Goal: Information Seeking & Learning: Compare options

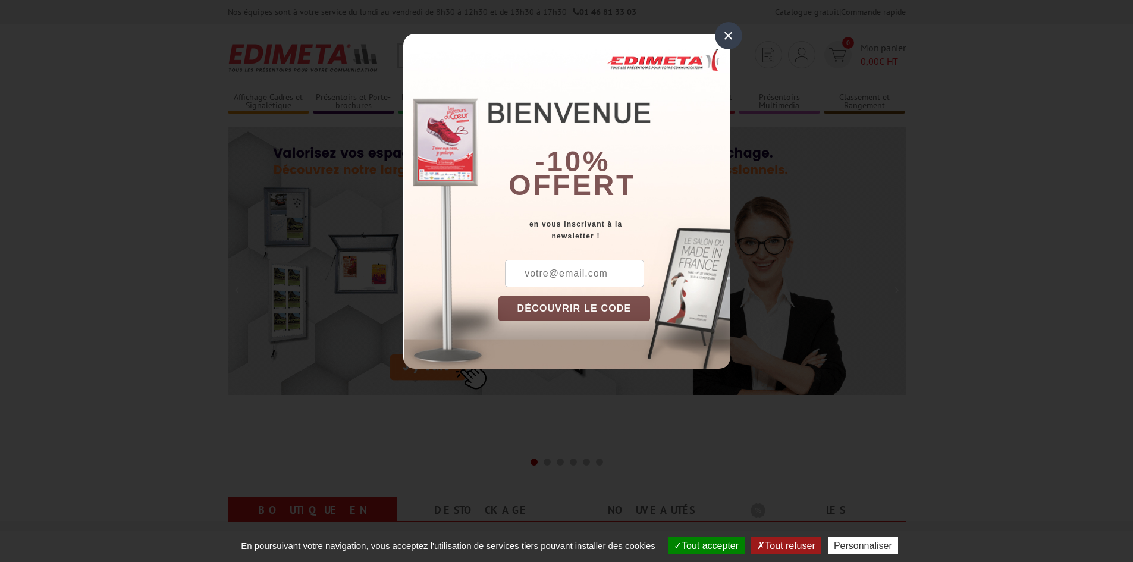
click at [735, 27] on div "×" at bounding box center [728, 35] width 27 height 27
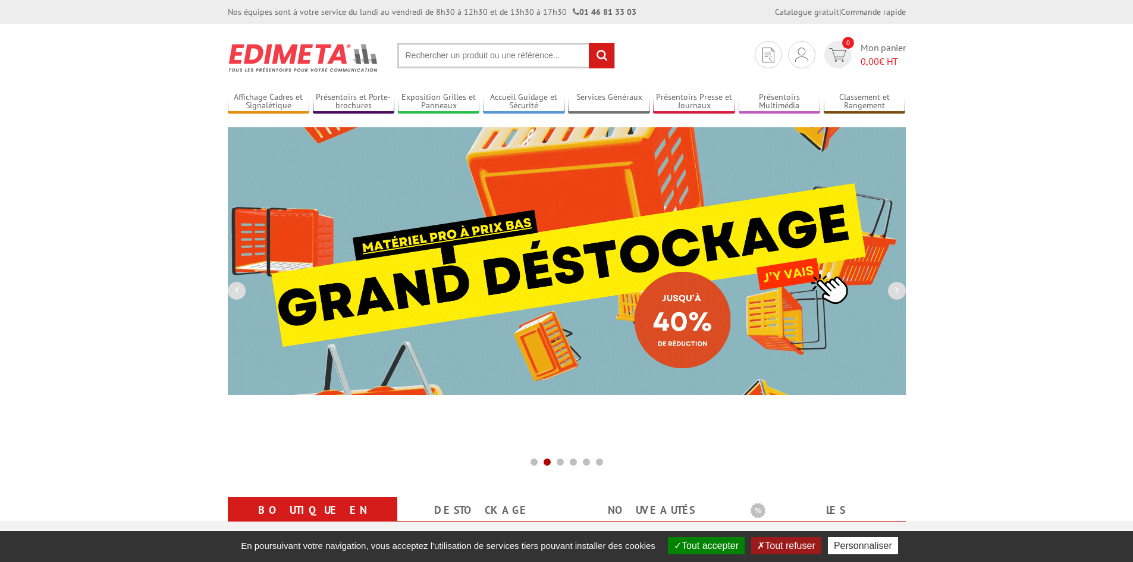
click at [523, 51] on input "text" at bounding box center [506, 56] width 218 height 26
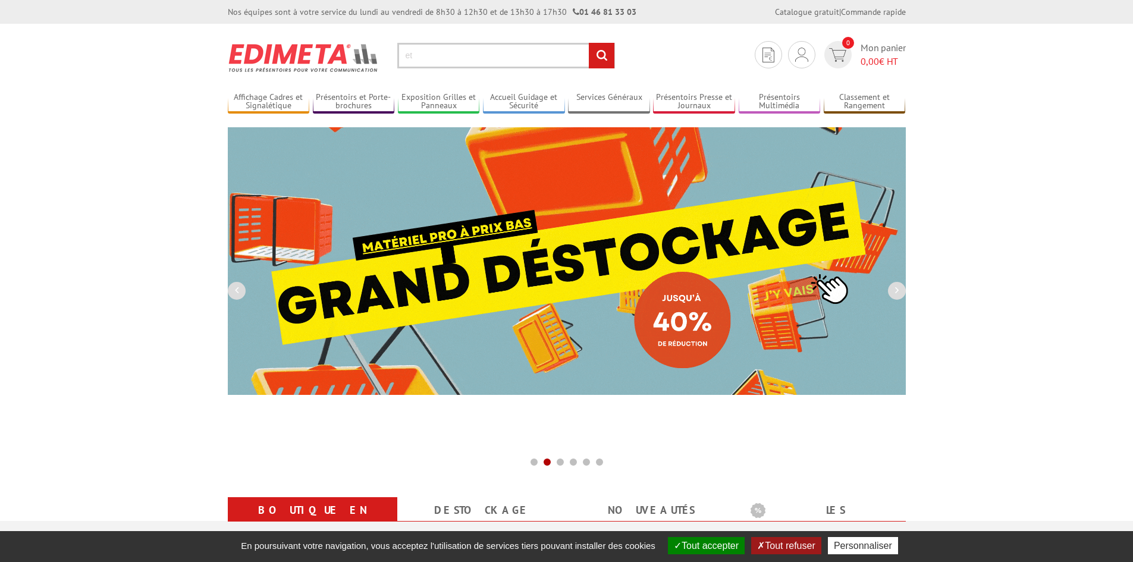
type input "e"
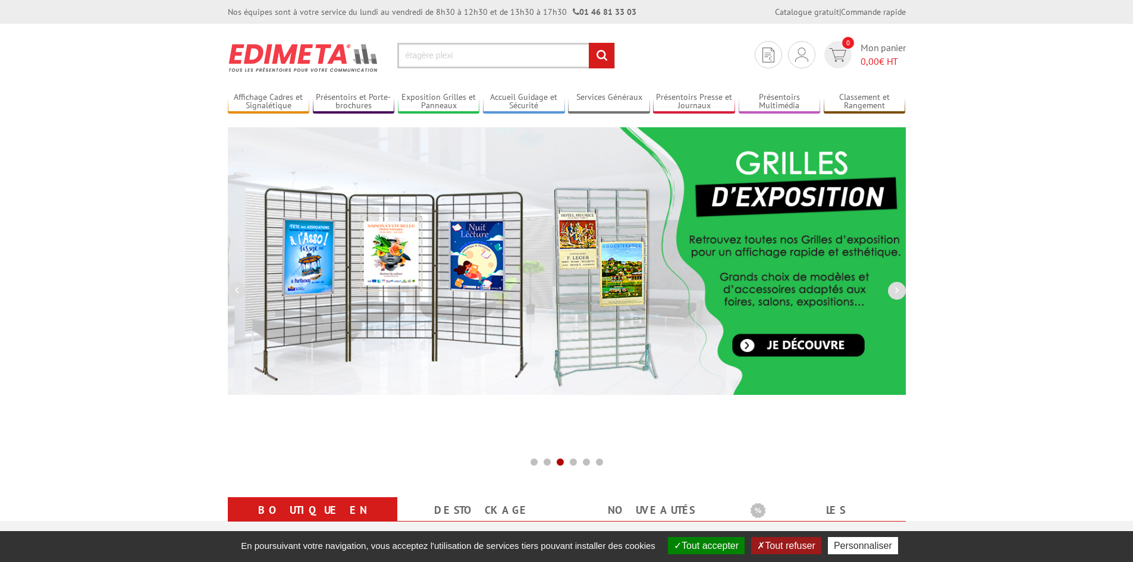
type input "étagère plexi"
click at [589, 43] on input "rechercher" at bounding box center [602, 56] width 26 height 26
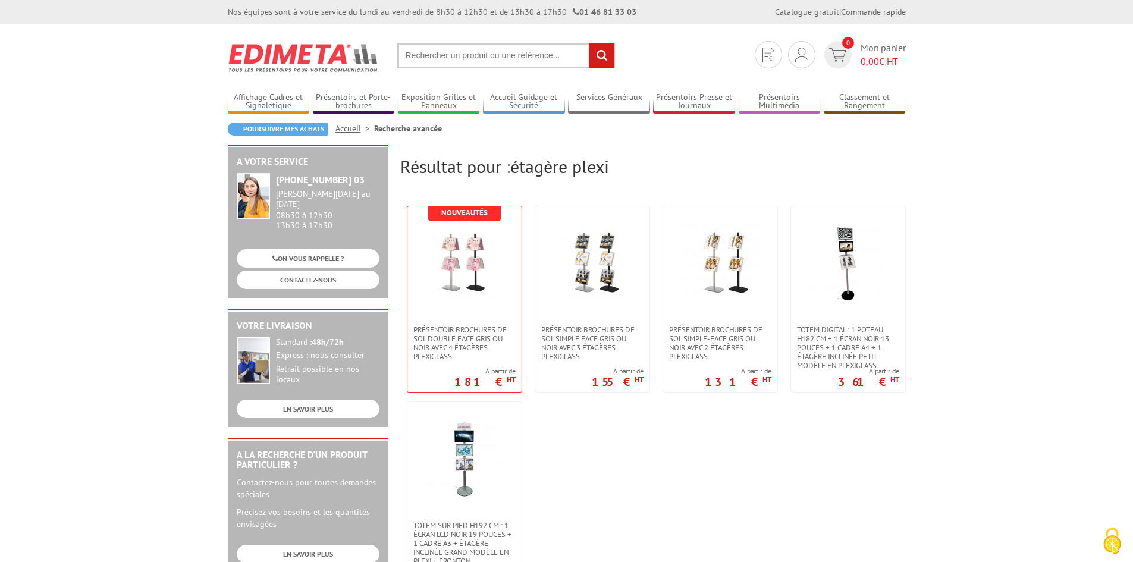
click at [483, 52] on input "text" at bounding box center [506, 56] width 218 height 26
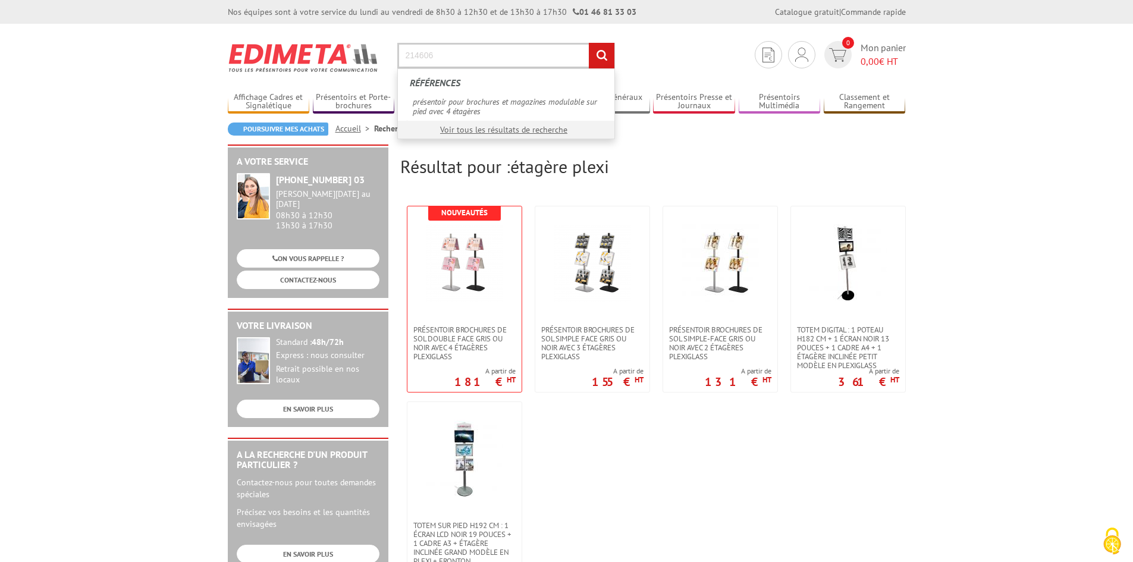
type input "214606"
click at [589, 43] on input "rechercher" at bounding box center [602, 56] width 26 height 26
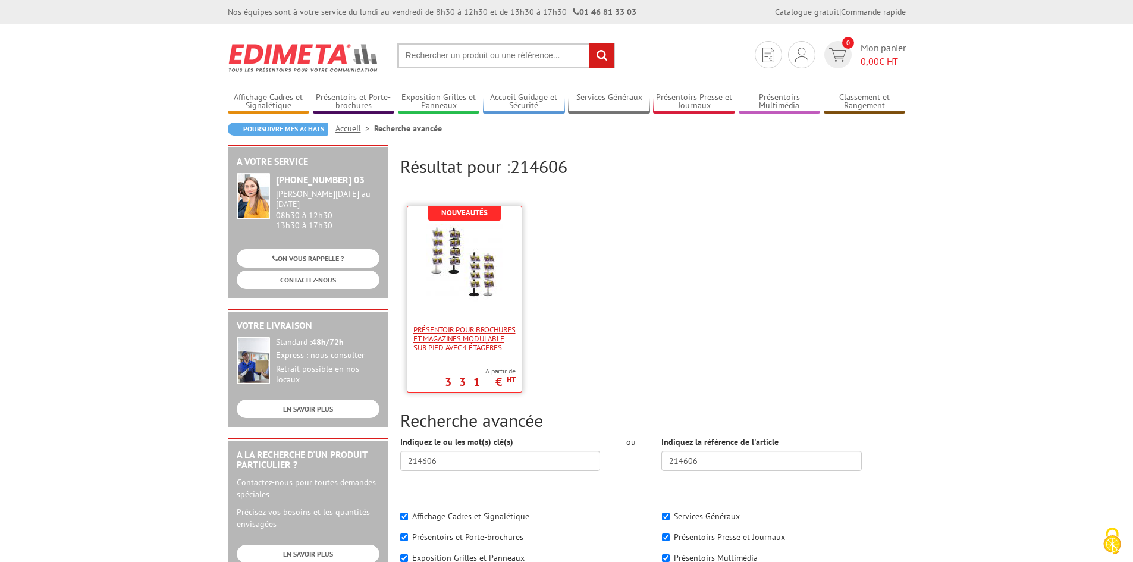
click at [466, 337] on span "présentoir pour brochures et magazines modulable sur pied avec 4 étagères" at bounding box center [464, 338] width 102 height 27
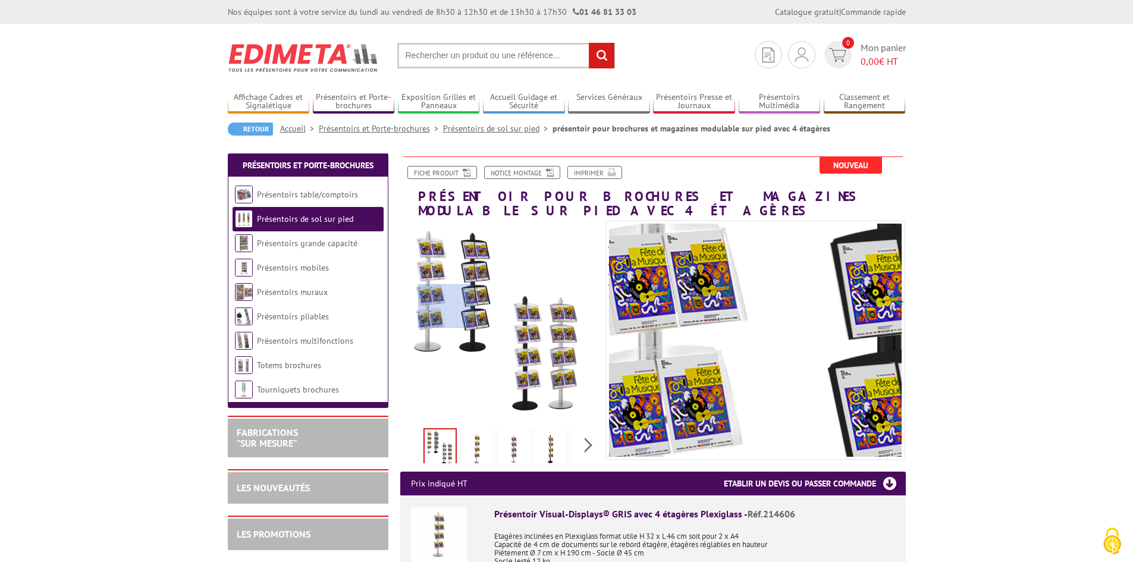
click at [446, 306] on div at bounding box center [446, 306] width 56 height 45
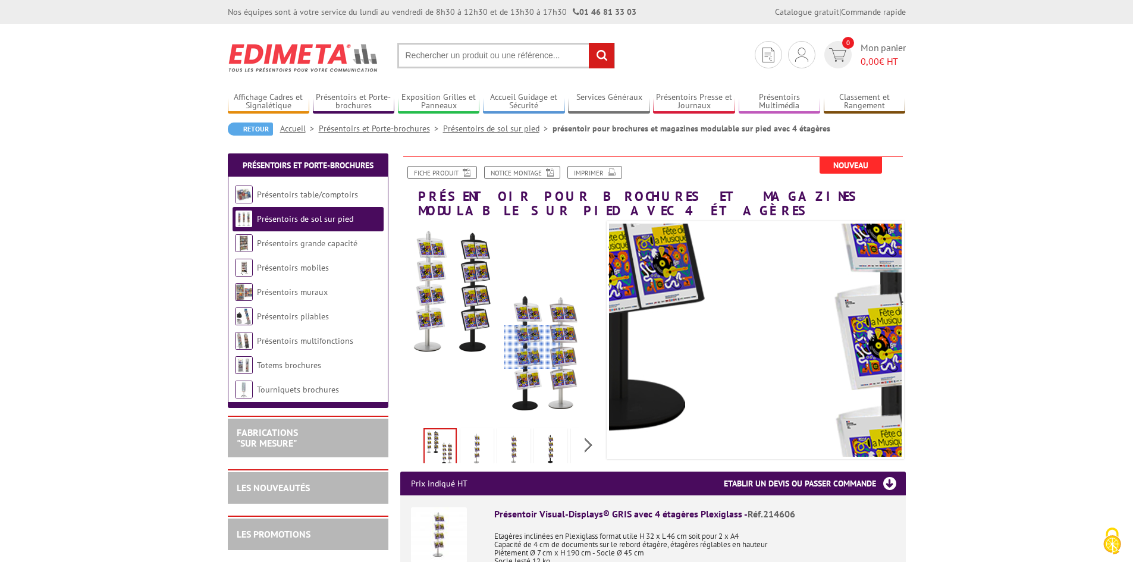
click at [544, 349] on div at bounding box center [532, 347] width 56 height 45
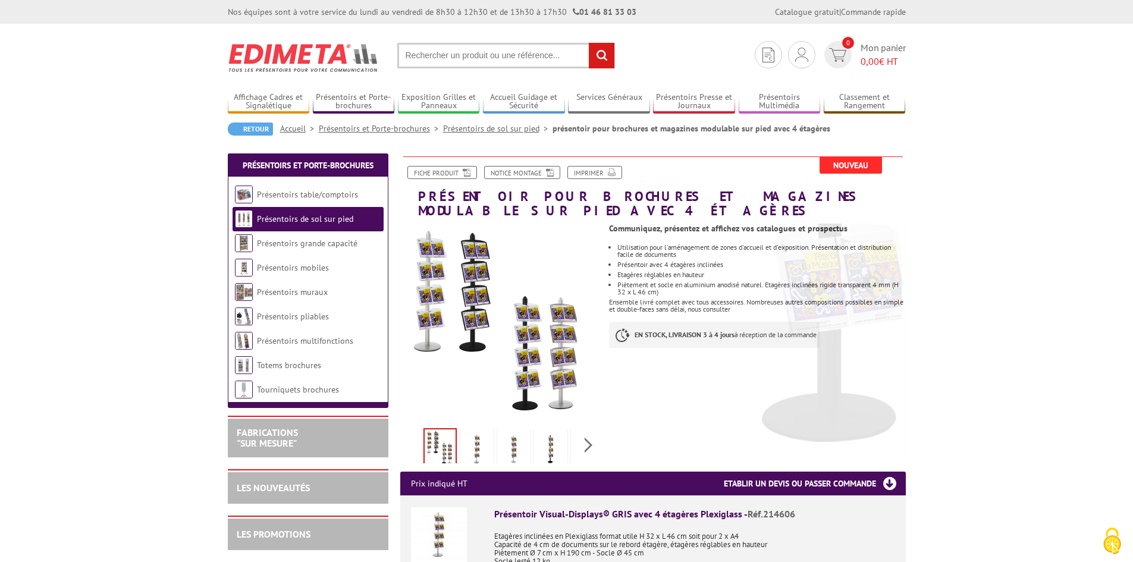
click at [477, 451] on img at bounding box center [477, 449] width 29 height 37
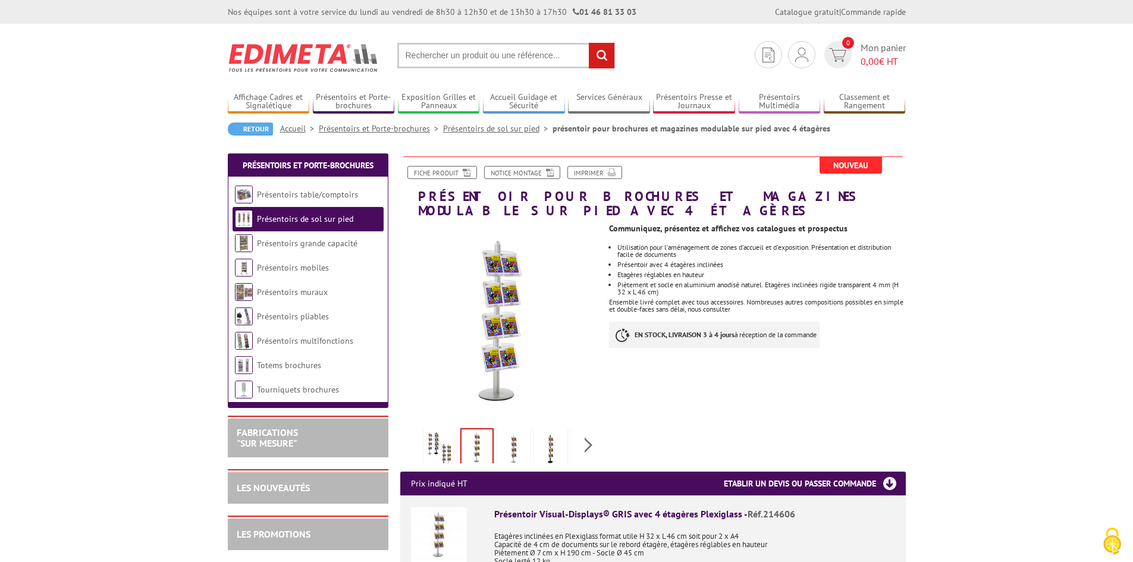
click at [513, 447] on img at bounding box center [514, 449] width 29 height 37
click at [547, 449] on img at bounding box center [551, 449] width 29 height 37
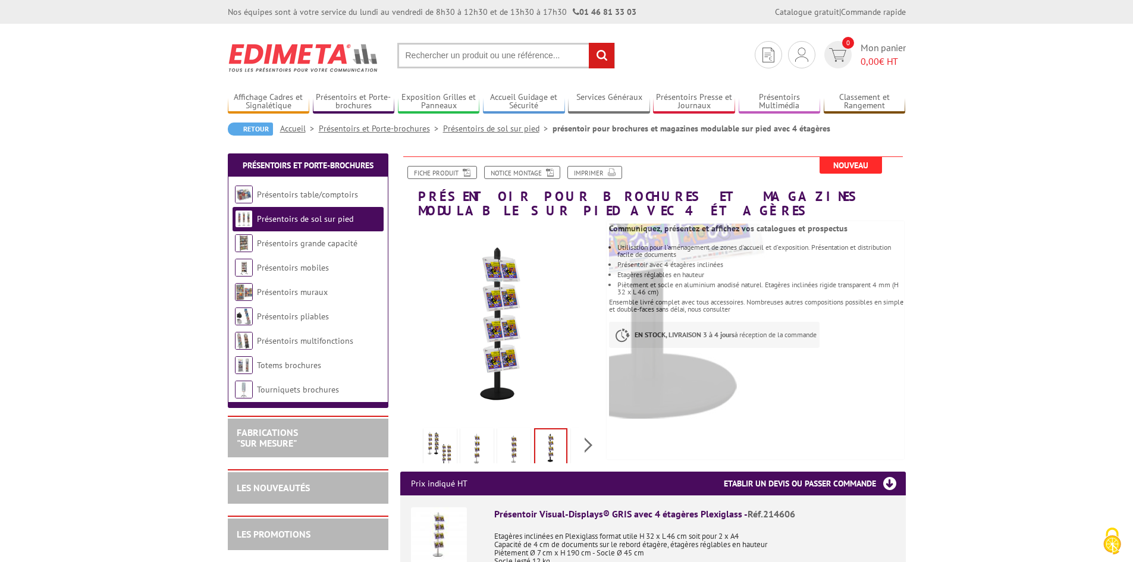
click at [508, 448] on img at bounding box center [514, 449] width 29 height 37
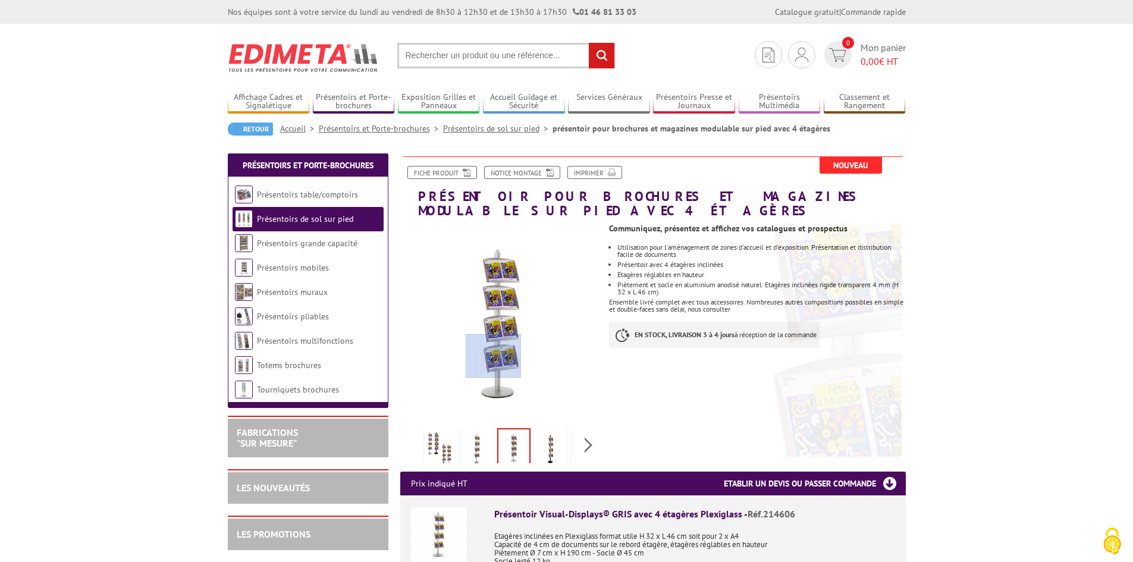
click at [494, 351] on div at bounding box center [494, 356] width 56 height 45
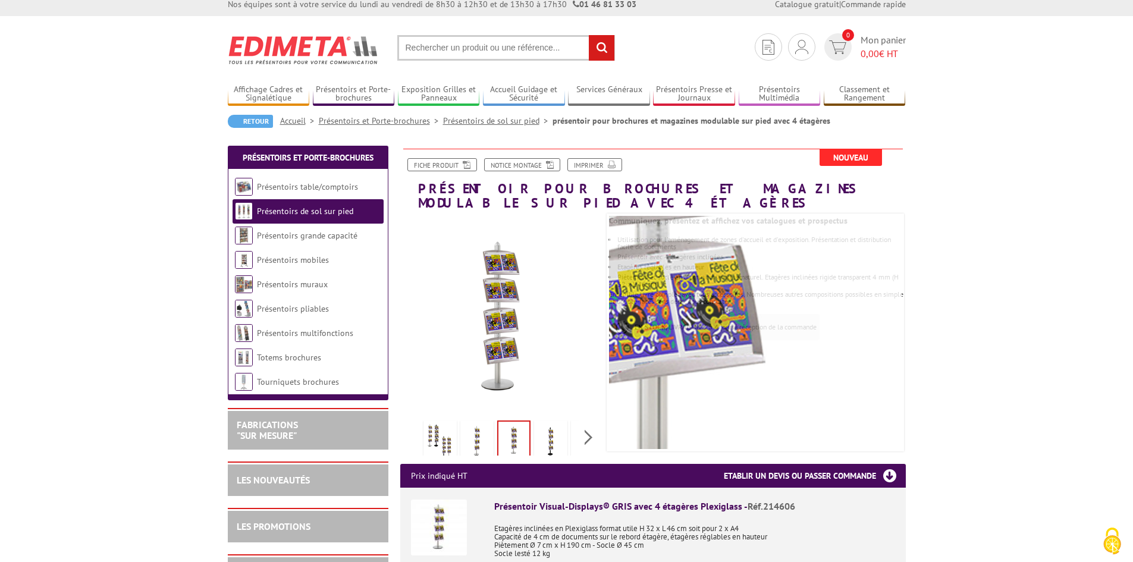
scroll to position [178, 0]
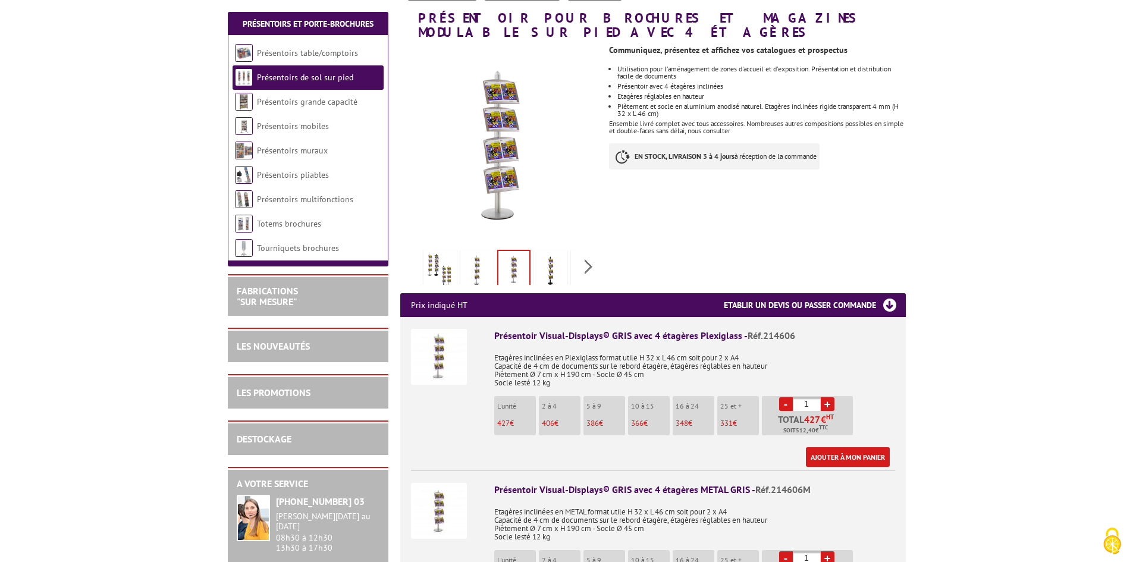
click at [777, 338] on span "Réf.214606" at bounding box center [772, 336] width 48 height 12
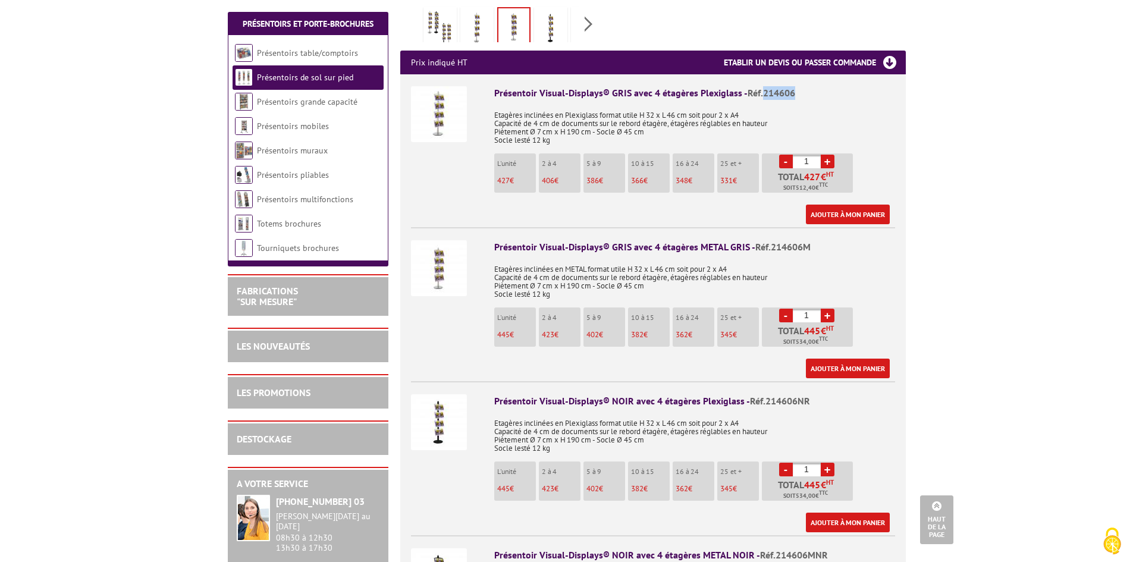
scroll to position [357, 0]
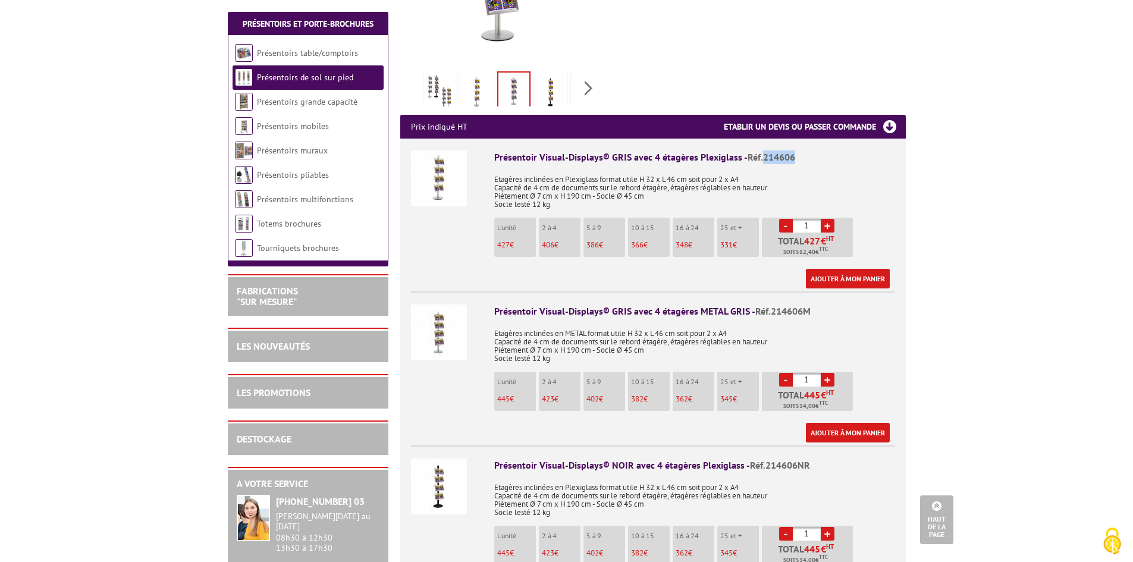
copy span "214606"
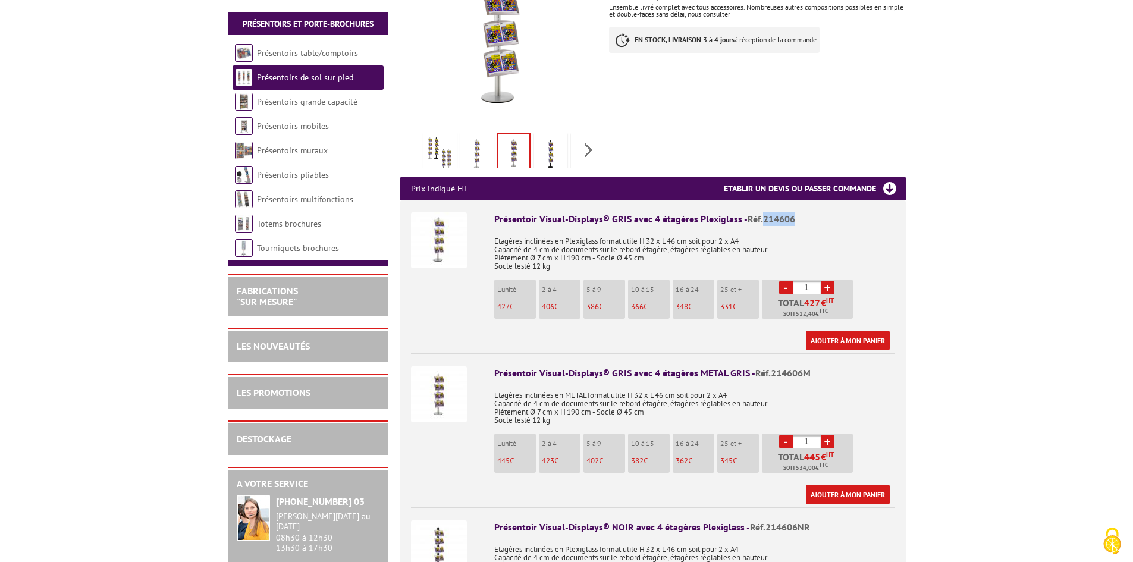
scroll to position [297, 0]
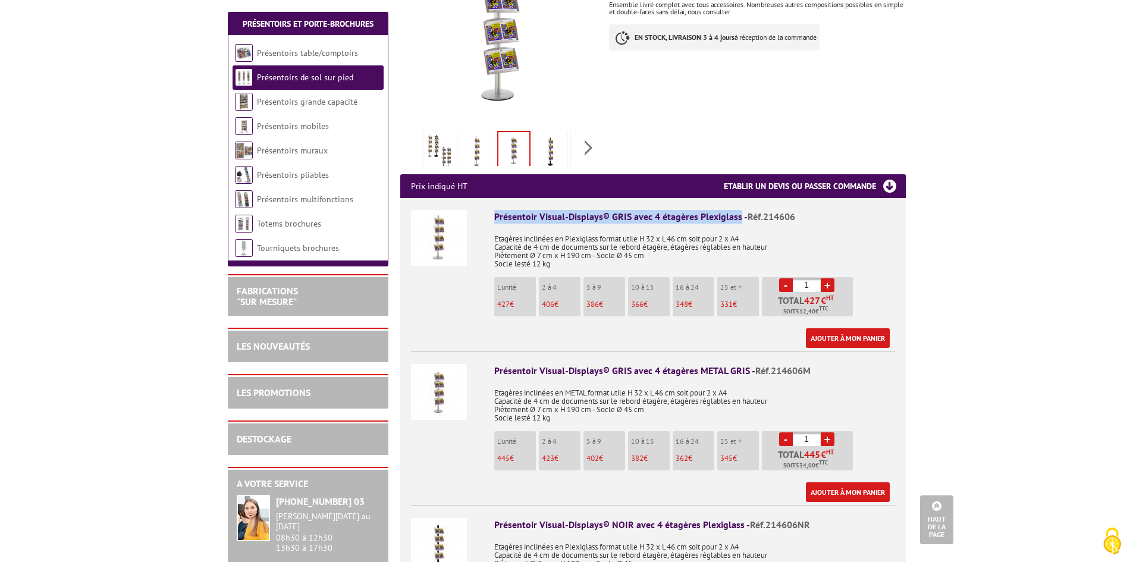
drag, startPoint x: 492, startPoint y: 215, endPoint x: 737, endPoint y: 214, distance: 245.1
click at [737, 214] on li "Présentoir Visual-Displays® GRIS avec 4 étagères Plexiglass - Réf.214606 Etagèr…" at bounding box center [653, 273] width 484 height 150
copy div "Présentoir Visual-Displays® GRIS avec 4 étagères Plexiglass"
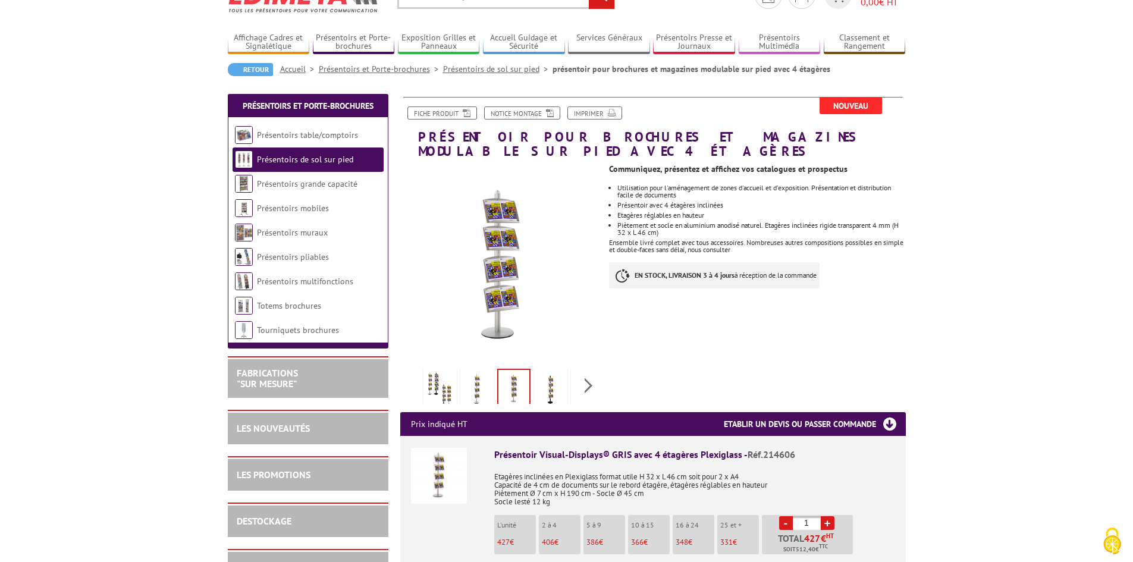
click at [701, 463] on div "Présentoir Visual-Displays® GRIS avec 4 étagères Plexiglass - Réf.214606 Etagèr…" at bounding box center [694, 517] width 401 height 138
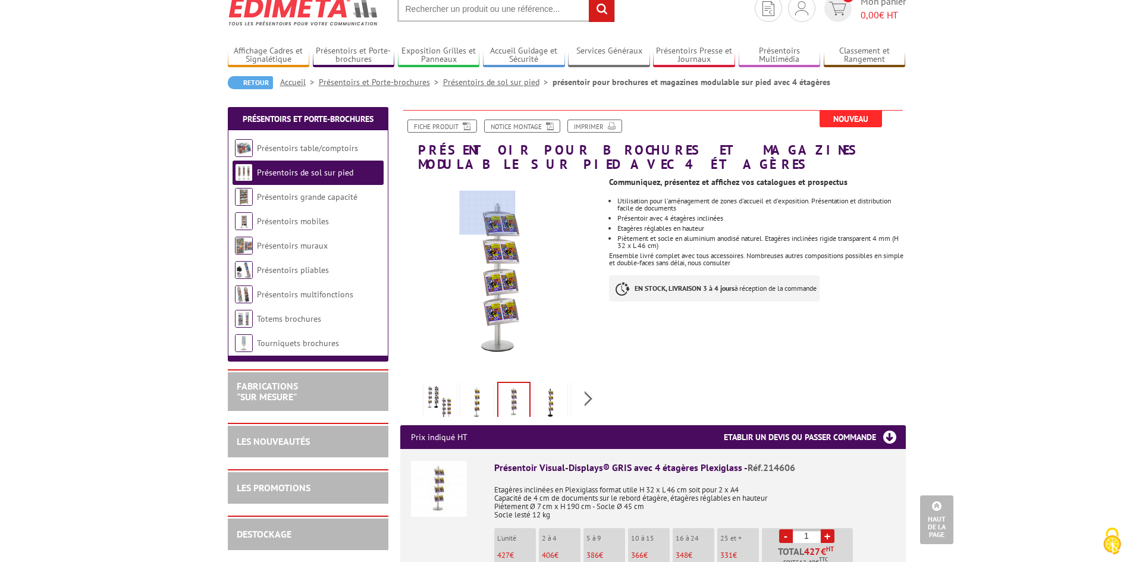
scroll to position [0, 0]
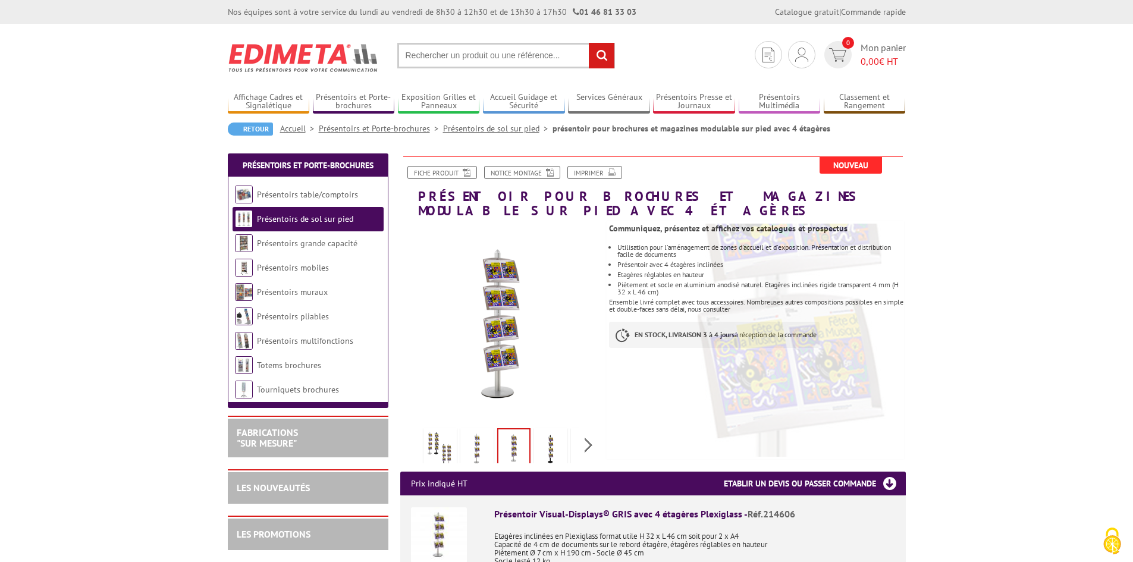
click at [481, 60] on input "text" at bounding box center [506, 56] width 218 height 26
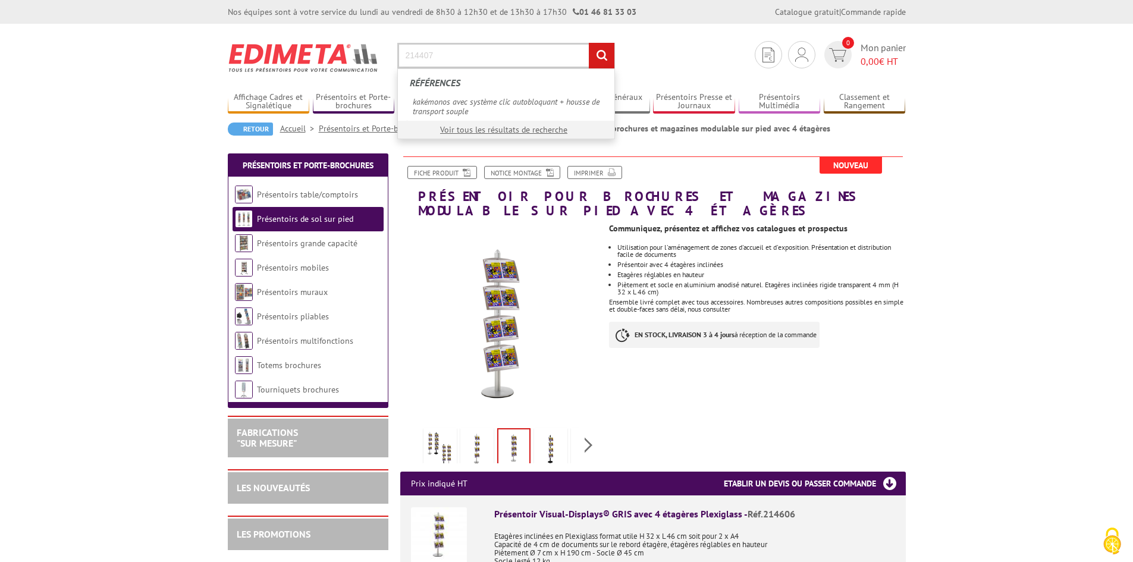
type input "214407"
click at [589, 43] on input "rechercher" at bounding box center [602, 56] width 26 height 26
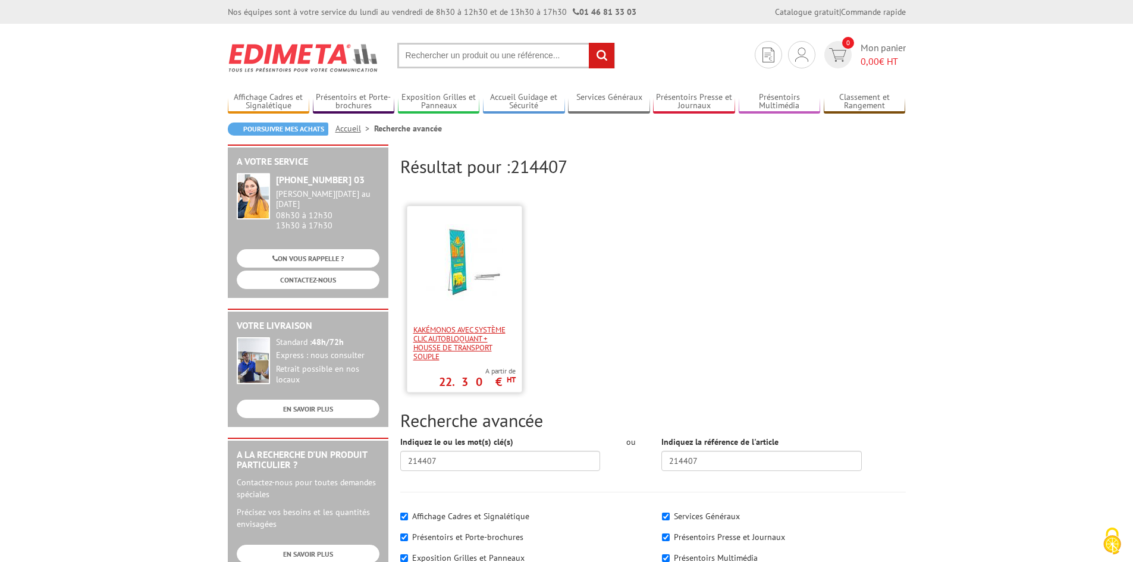
click at [436, 338] on span "kakémonos avec système clic autobloquant + housse de transport souple" at bounding box center [464, 343] width 102 height 36
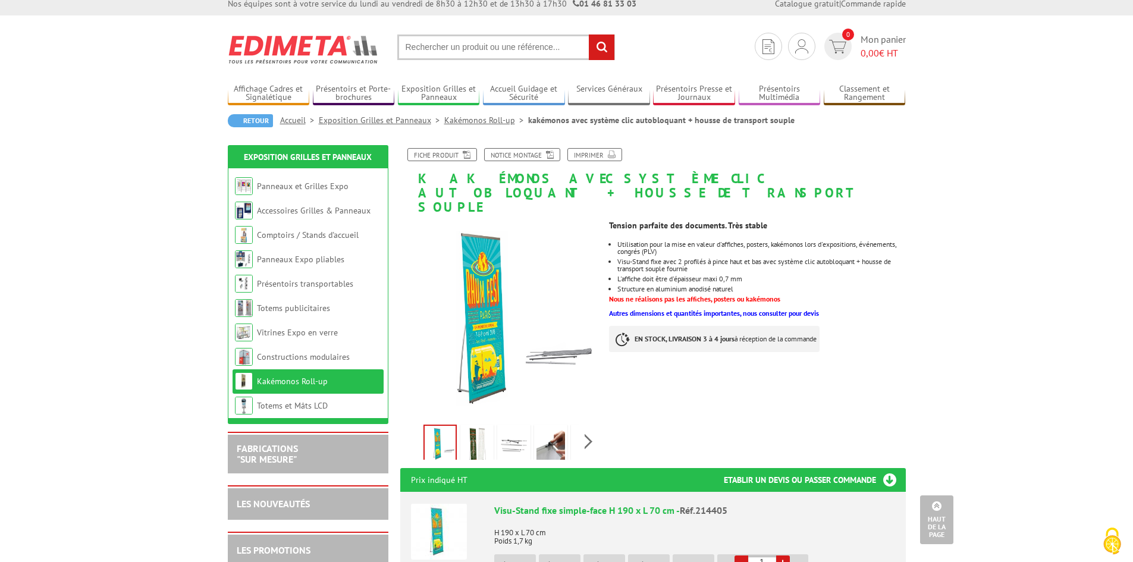
scroll to position [8, 0]
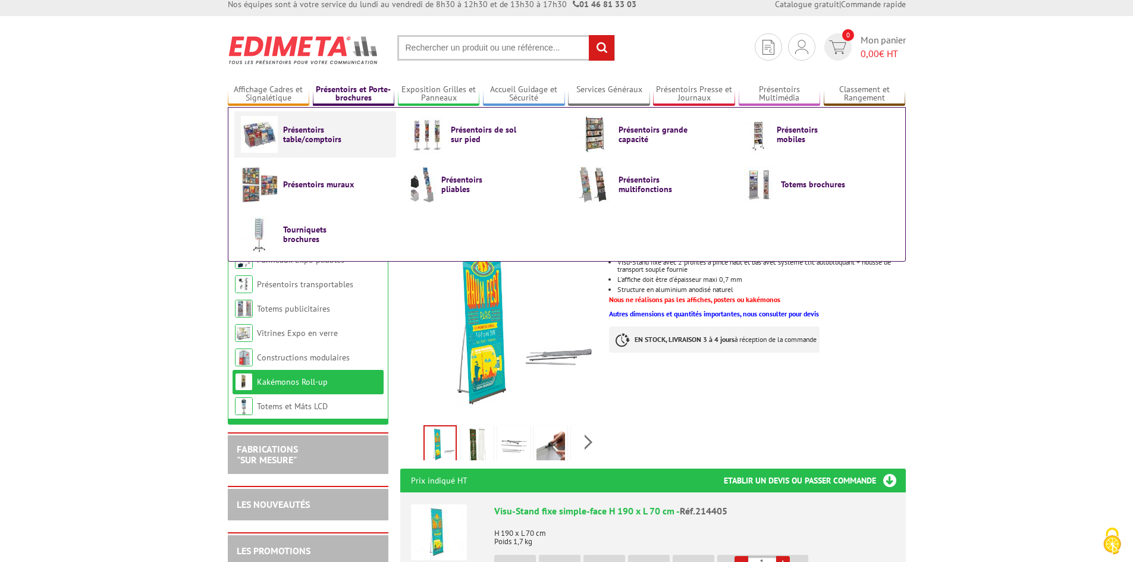
click at [328, 131] on span "Présentoirs table/comptoirs" at bounding box center [318, 134] width 71 height 19
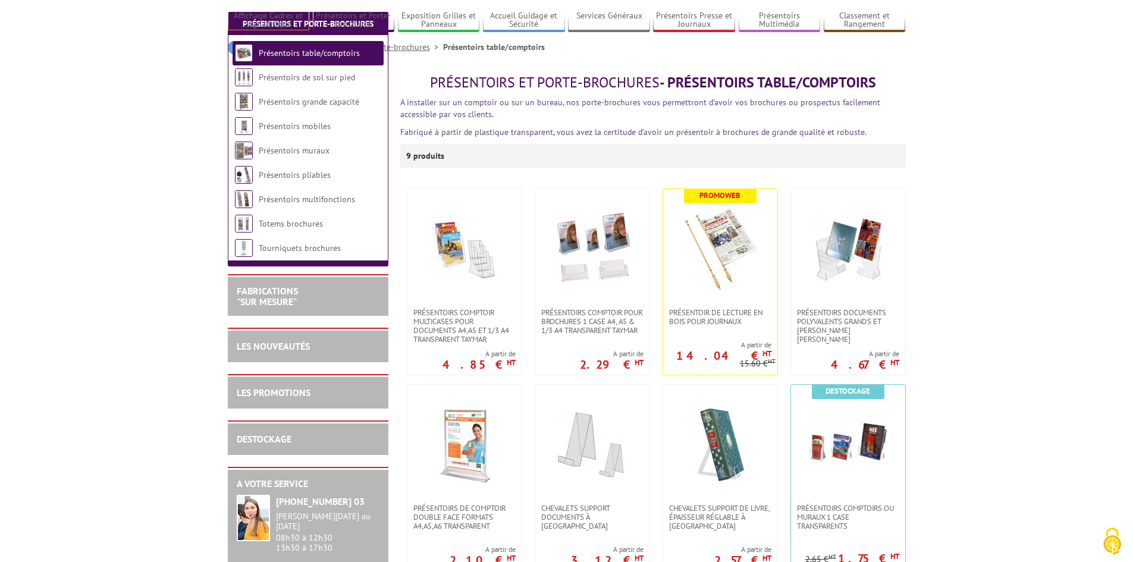
scroll to position [238, 0]
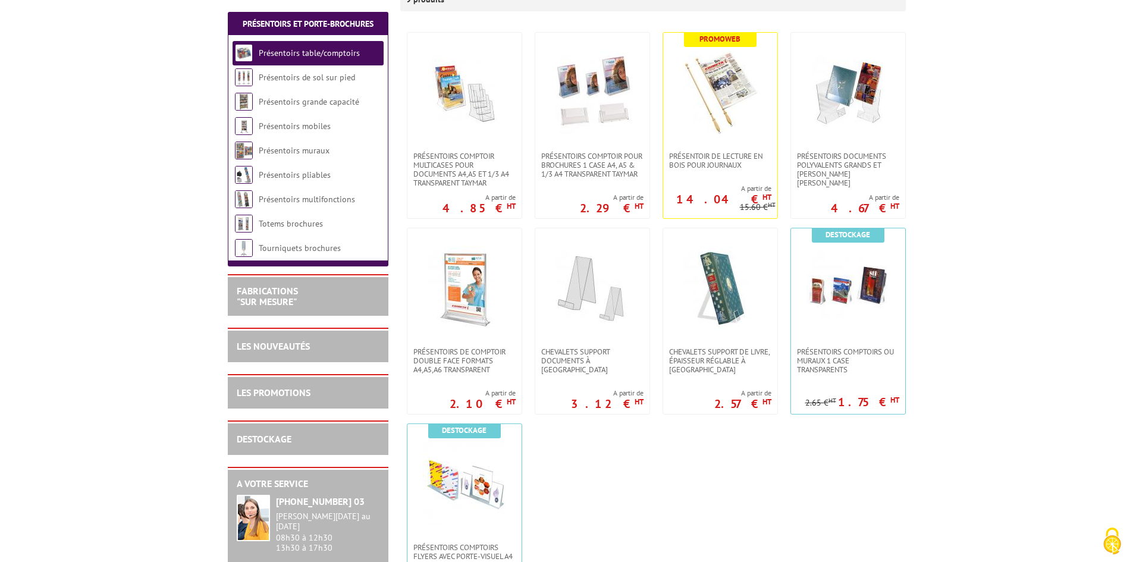
click at [71, 227] on body "Nos équipes sont à votre service du lundi au vendredi de 8h30 à 12h30 et de 13h…" at bounding box center [566, 567] width 1133 height 1611
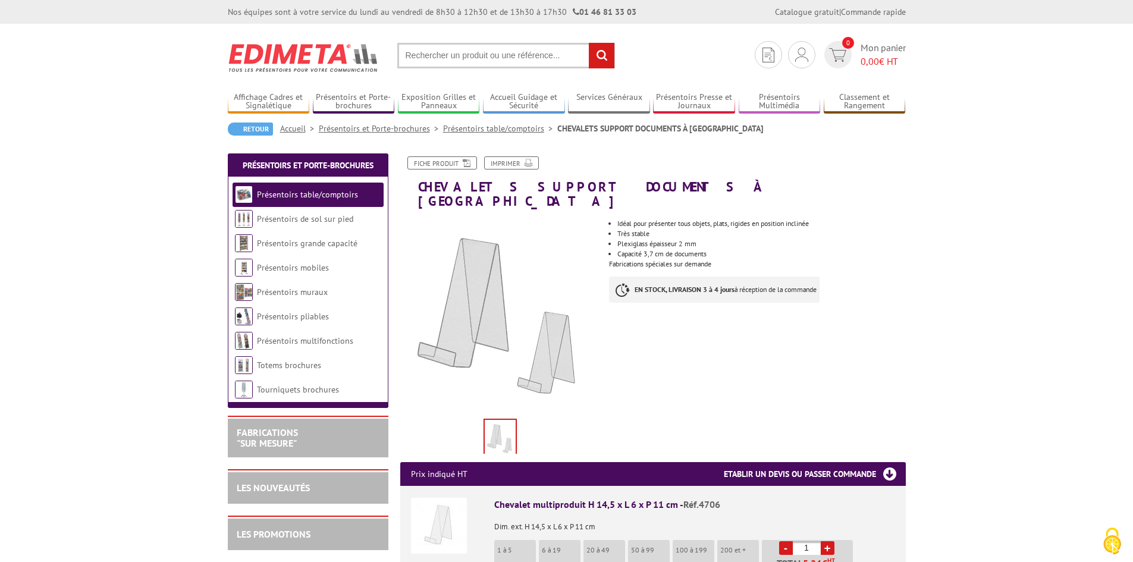
click at [727, 220] on li "Idéal pour présenter tous objets, plats, rigides en position inclinée" at bounding box center [761, 223] width 288 height 7
click at [679, 240] on li "Plexiglass épaisseur 2 mm" at bounding box center [761, 243] width 288 height 7
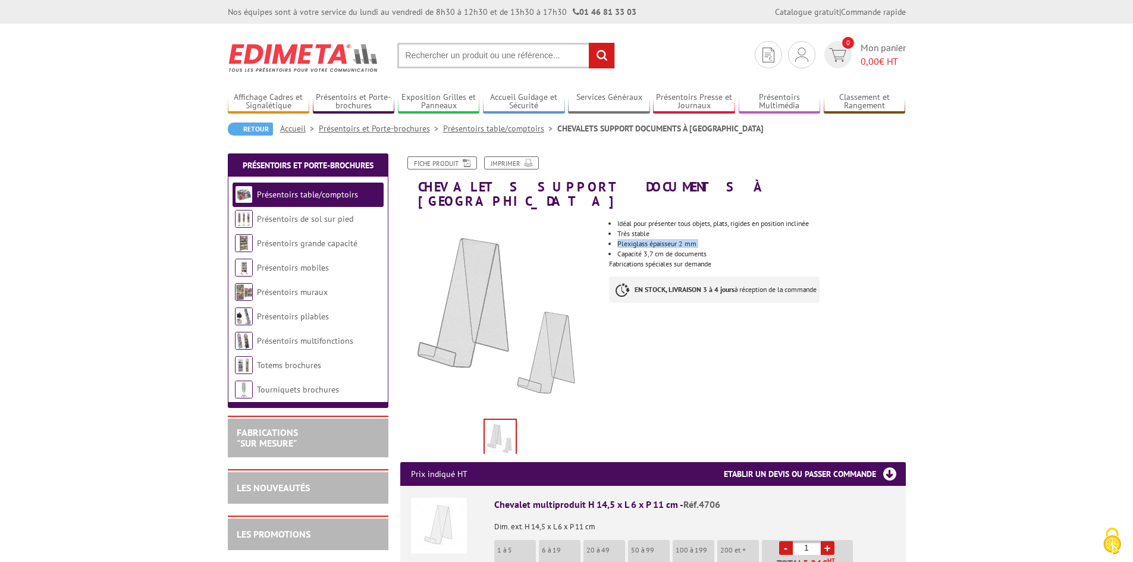
click at [679, 240] on li "Plexiglass épaisseur 2 mm" at bounding box center [761, 243] width 288 height 7
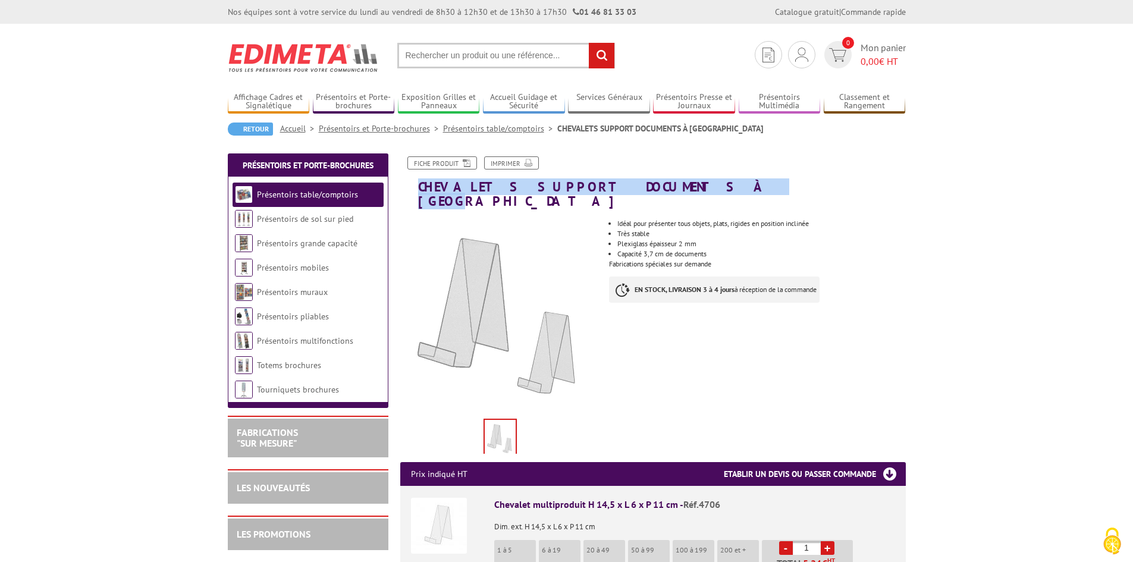
drag, startPoint x: 702, startPoint y: 188, endPoint x: 410, endPoint y: 184, distance: 292.1
click at [410, 184] on h1 "CHEVALETS SUPPORT DOCUMENTS À POSER" at bounding box center [652, 182] width 523 height 52
copy h1 "CHEVALETS SUPPORT DOCUMENTS À POSER"
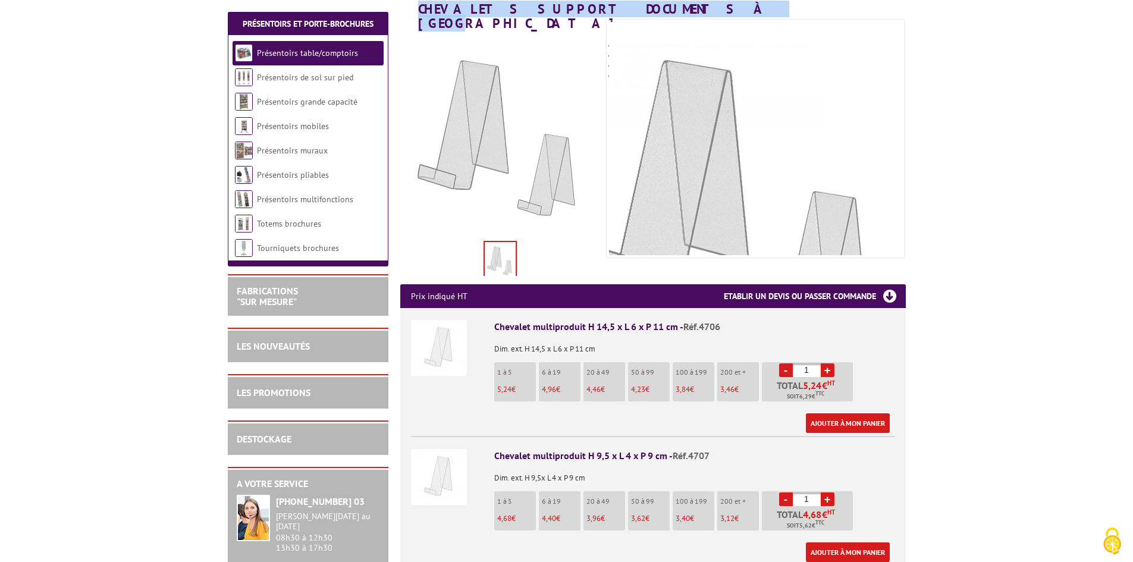
scroll to position [178, 0]
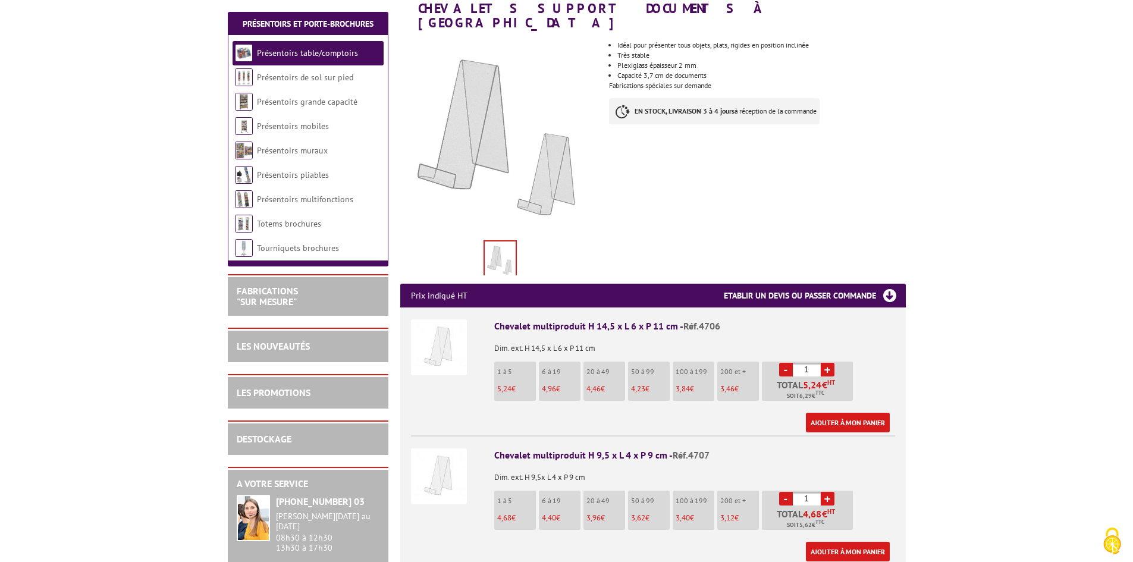
click at [699, 320] on span "Réf.4706" at bounding box center [701, 326] width 37 height 12
click at [705, 320] on span "Réf.4706" at bounding box center [701, 326] width 37 height 12
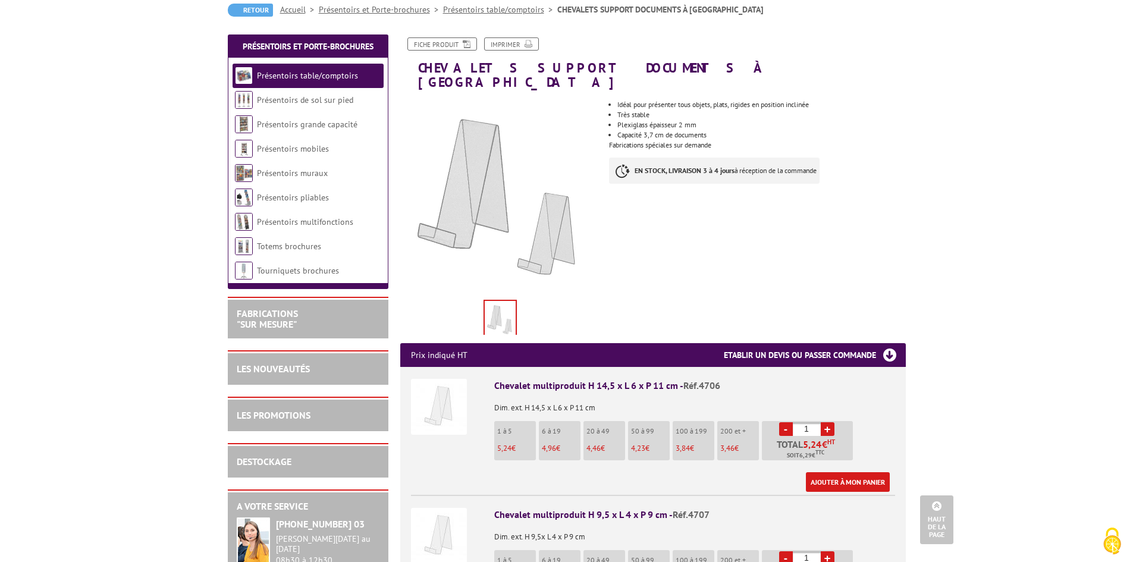
scroll to position [0, 0]
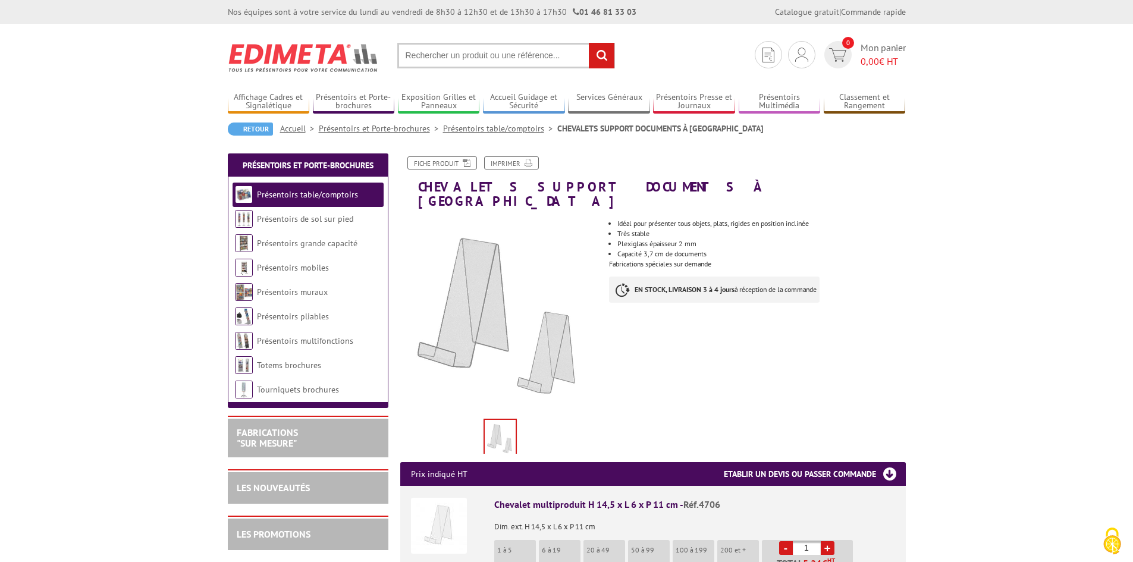
drag, startPoint x: 516, startPoint y: 65, endPoint x: 515, endPoint y: 59, distance: 6.1
click at [516, 65] on input "text" at bounding box center [506, 56] width 218 height 26
click at [515, 57] on input "text" at bounding box center [506, 56] width 218 height 26
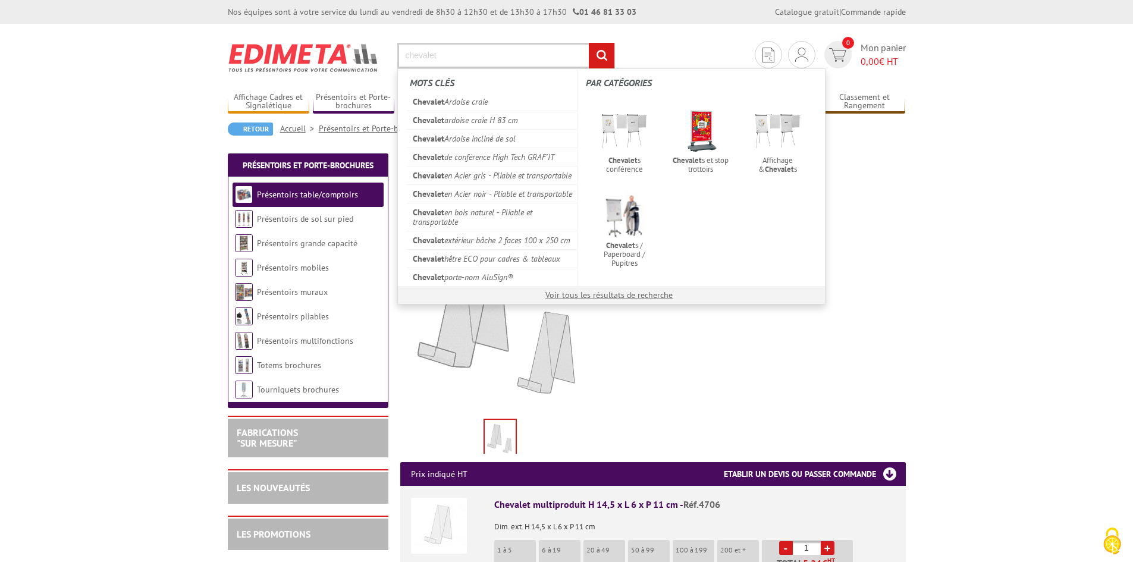
type input "chevalet"
click at [589, 43] on input "rechercher" at bounding box center [602, 56] width 26 height 26
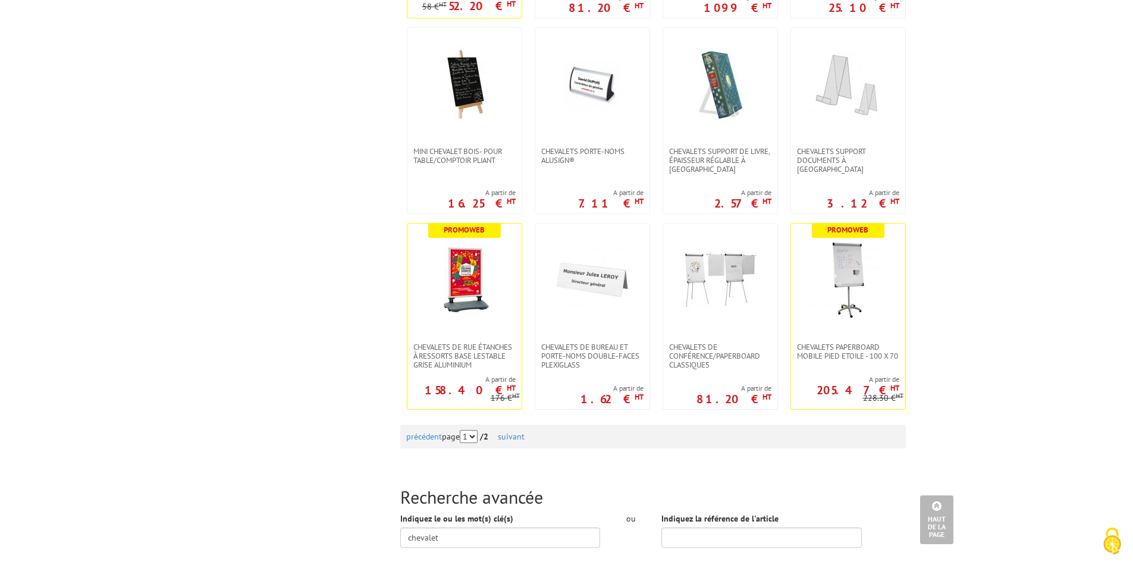
scroll to position [1190, 0]
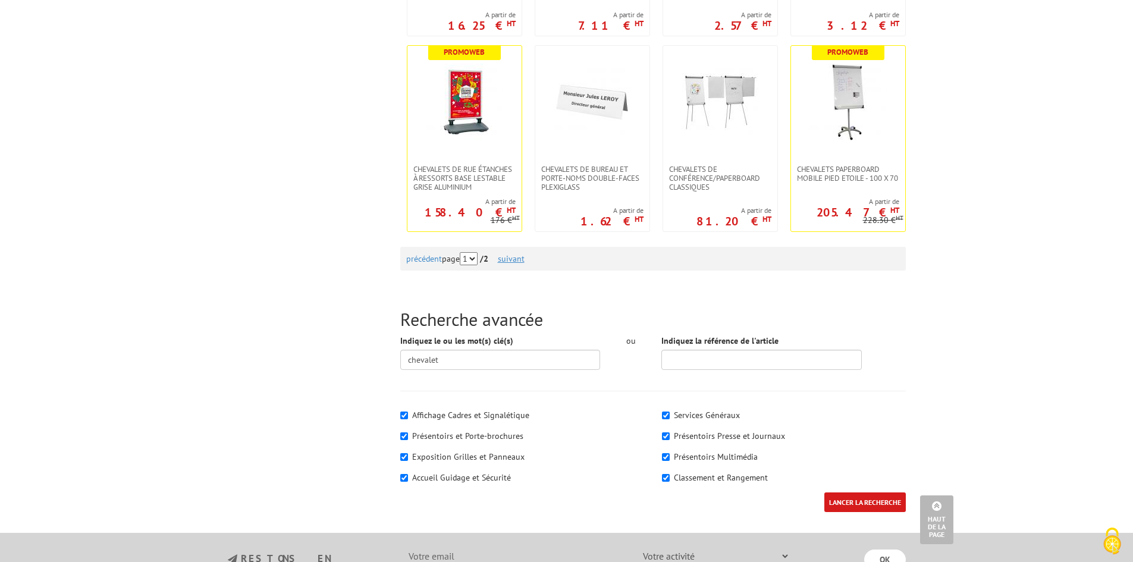
click at [524, 259] on link "suivant" at bounding box center [511, 258] width 27 height 11
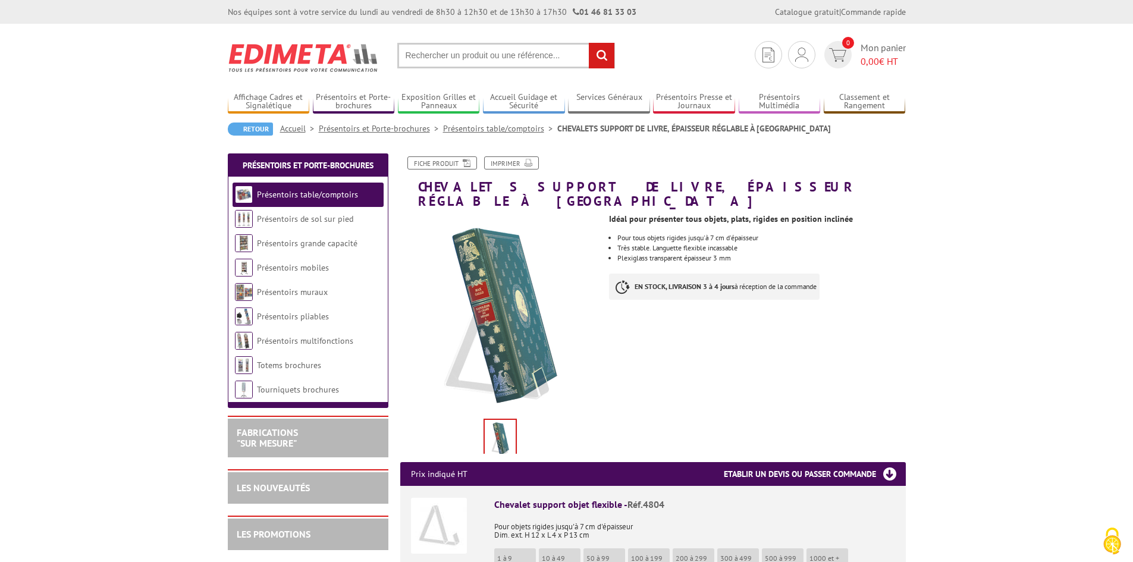
click at [439, 515] on img at bounding box center [439, 526] width 56 height 56
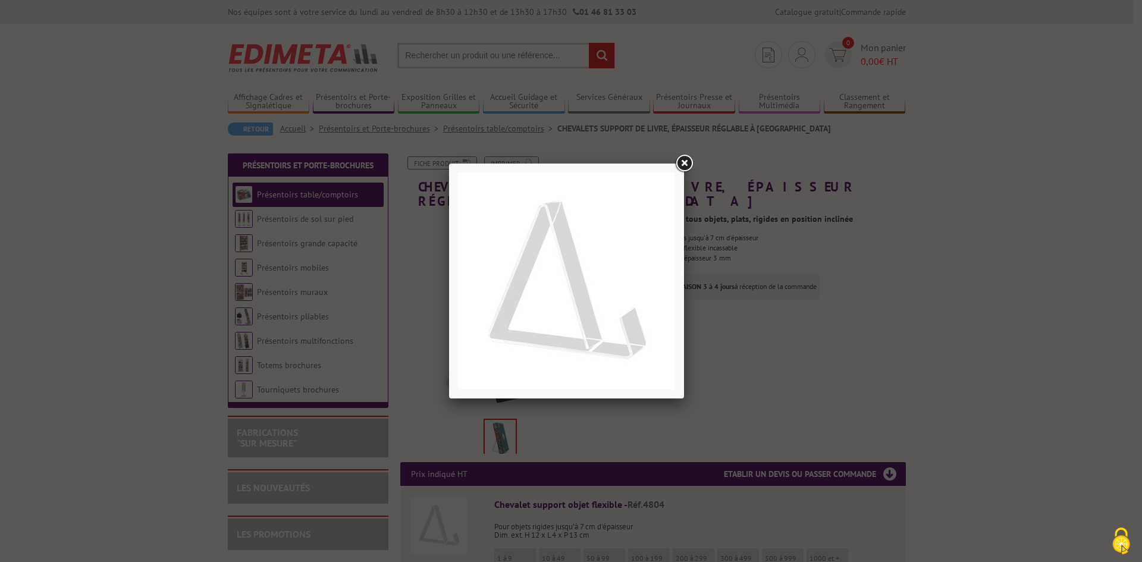
click at [862, 313] on div at bounding box center [571, 281] width 1142 height 562
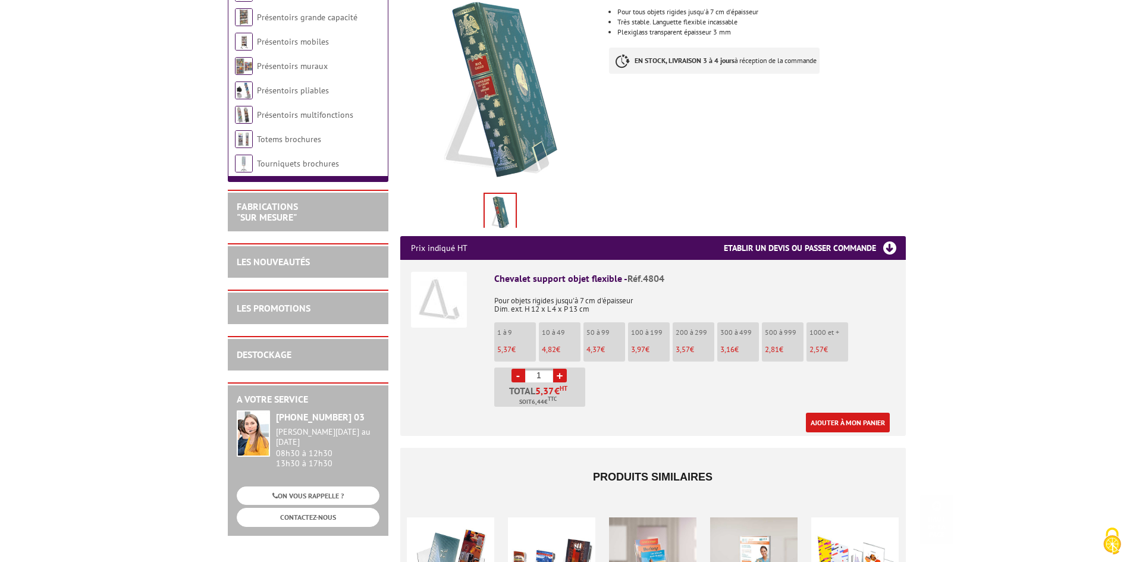
scroll to position [238, 0]
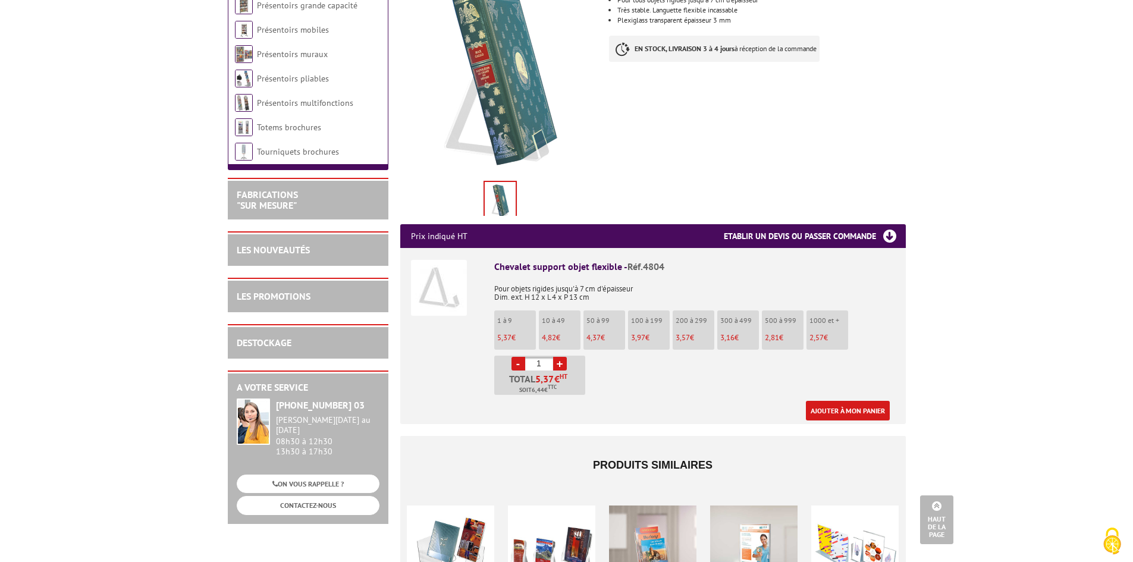
click at [557, 280] on p "Pour objets rigides jusqu'à 7 cm d'épaisseur Dim. ext. H 12 x L 4 x P 13 cm" at bounding box center [694, 289] width 401 height 25
click at [557, 278] on p "Pour objets rigides jusqu'à 7 cm d'épaisseur Dim. ext. H 12 x L 4 x P 13 cm" at bounding box center [694, 289] width 401 height 25
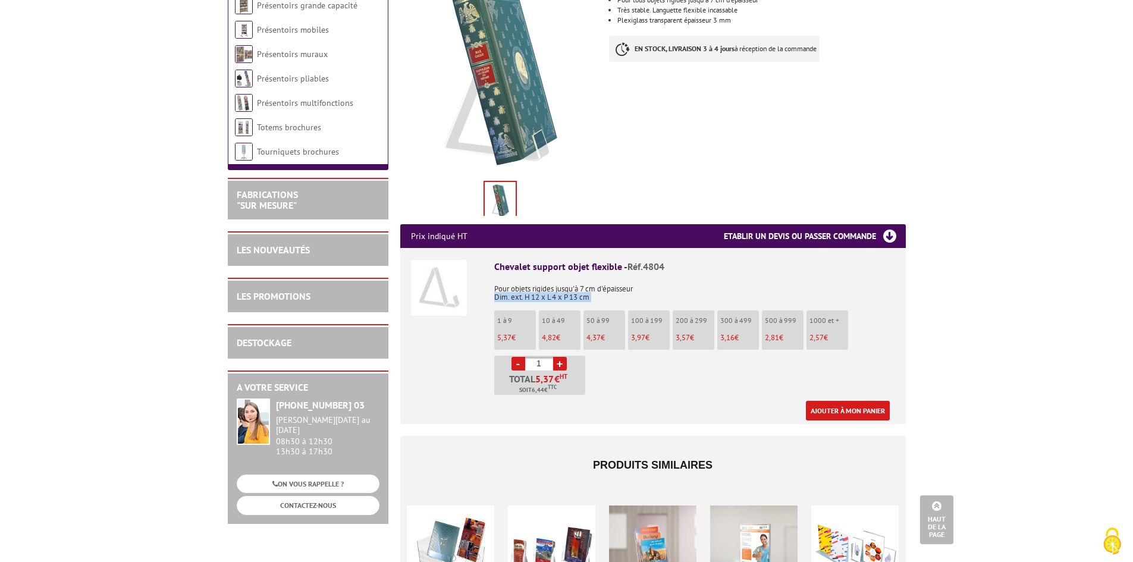
click at [557, 278] on p "Pour objets rigides jusqu'à 7 cm d'épaisseur Dim. ext. H 12 x L 4 x P 13 cm" at bounding box center [694, 289] width 401 height 25
click at [569, 277] on p "Pour objets rigides jusqu'à 7 cm d'épaisseur Dim. ext. H 12 x L 4 x P 13 cm" at bounding box center [694, 289] width 401 height 25
click at [563, 277] on p "Pour objets rigides jusqu'à 7 cm d'épaisseur Dim. ext. H 12 x L 4 x P 13 cm" at bounding box center [694, 289] width 401 height 25
click at [603, 277] on p "Pour objets rigides jusqu'à 7 cm d'épaisseur Dim. ext. H 12 x L 4 x P 13 cm" at bounding box center [694, 289] width 401 height 25
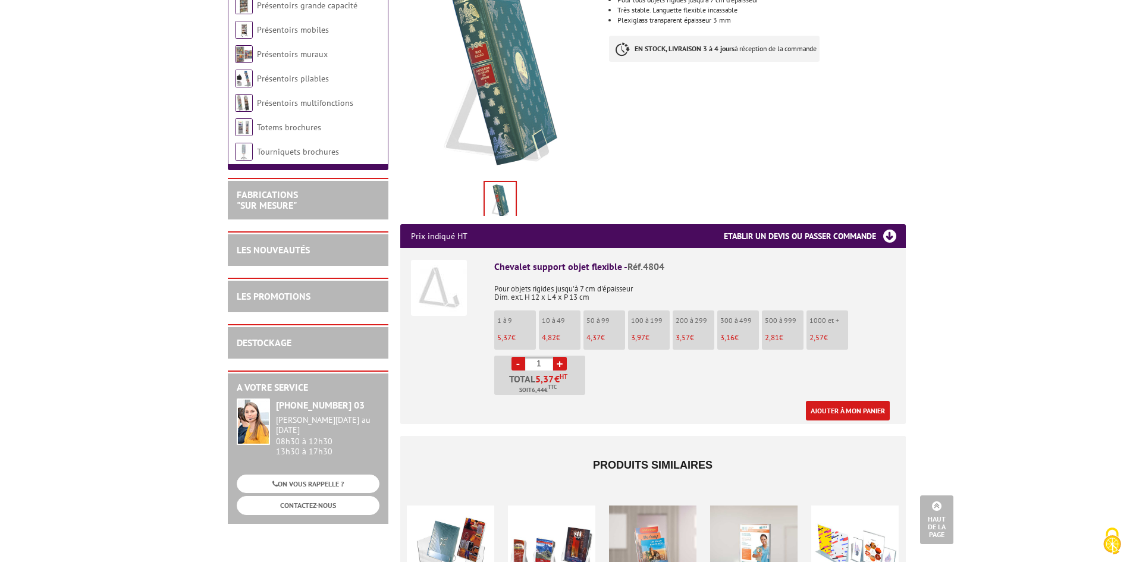
click at [532, 285] on p "Pour objets rigides jusqu'à 7 cm d'épaisseur Dim. ext. H 12 x L 4 x P 13 cm" at bounding box center [694, 289] width 401 height 25
click at [575, 286] on p "Pour objets rigides jusqu'à 7 cm d'épaisseur Dim. ext. H 12 x L 4 x P 13 cm" at bounding box center [694, 289] width 401 height 25
click at [609, 277] on p "Pour objets rigides jusqu'à 7 cm d'épaisseur Dim. ext. H 12 x L 4 x P 13 cm" at bounding box center [694, 289] width 401 height 25
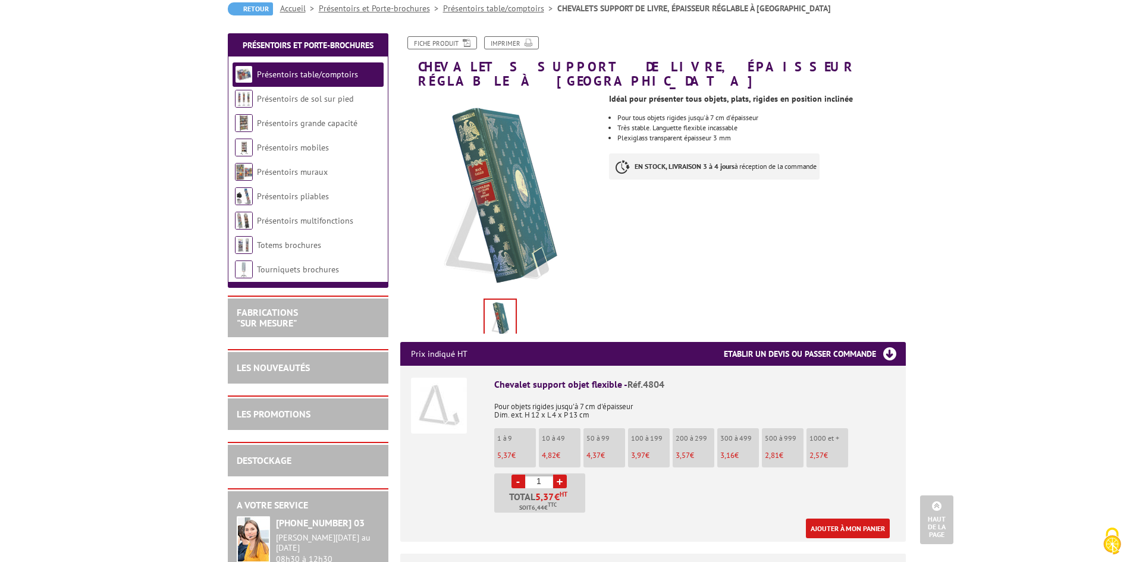
scroll to position [119, 0]
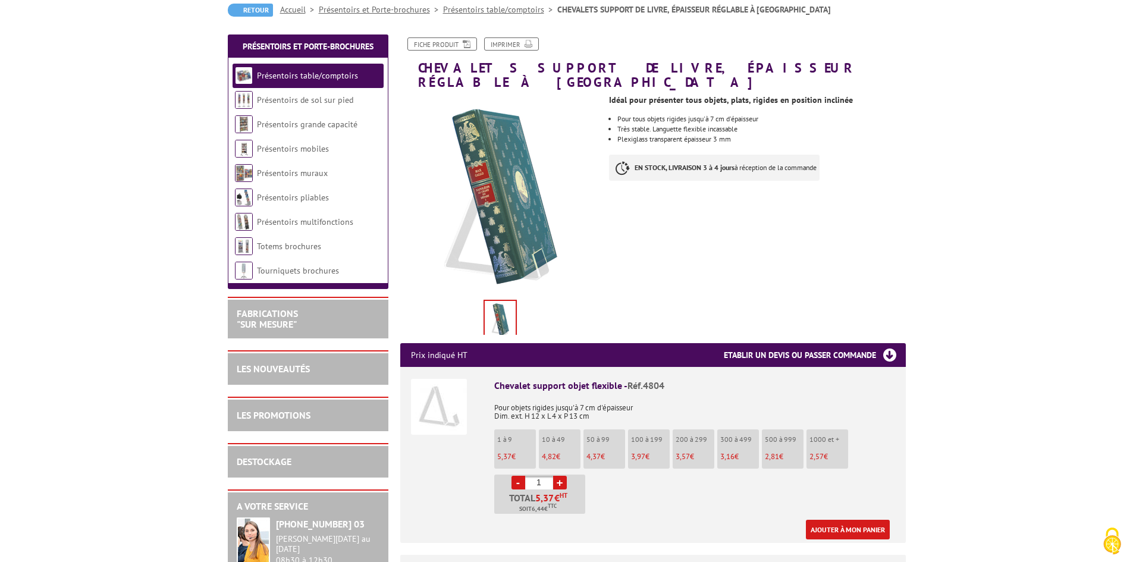
click at [593, 397] on p "Pour objets rigides jusqu'à 7 cm d'épaisseur Dim. ext. H 12 x L 4 x P 13 cm" at bounding box center [694, 408] width 401 height 25
click at [597, 396] on p "Pour objets rigides jusqu'à 7 cm d'épaisseur Dim. ext. H 12 x L 4 x P 13 cm" at bounding box center [694, 408] width 401 height 25
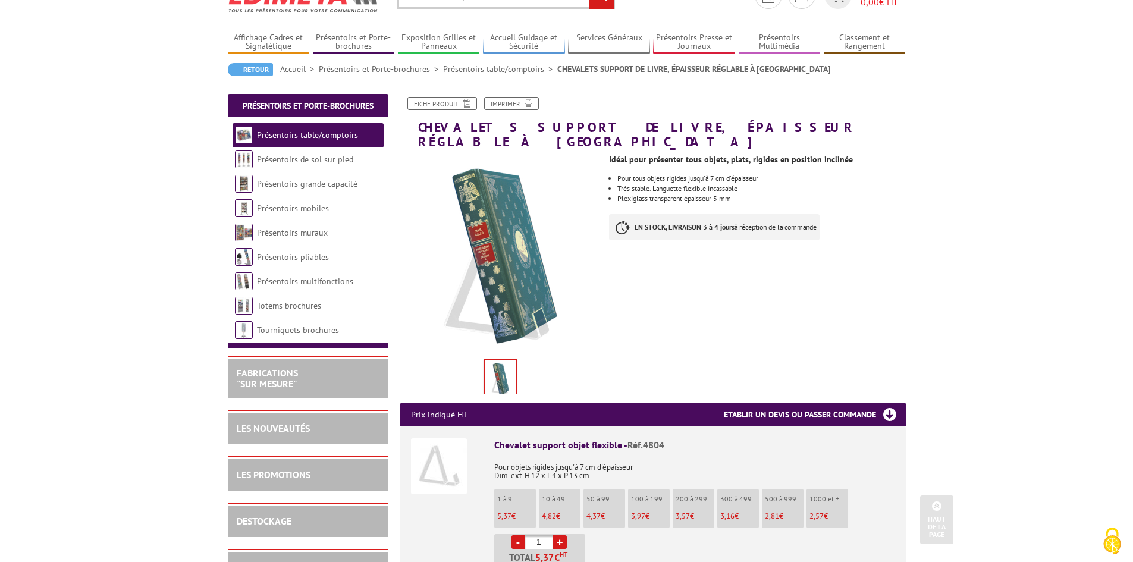
scroll to position [0, 0]
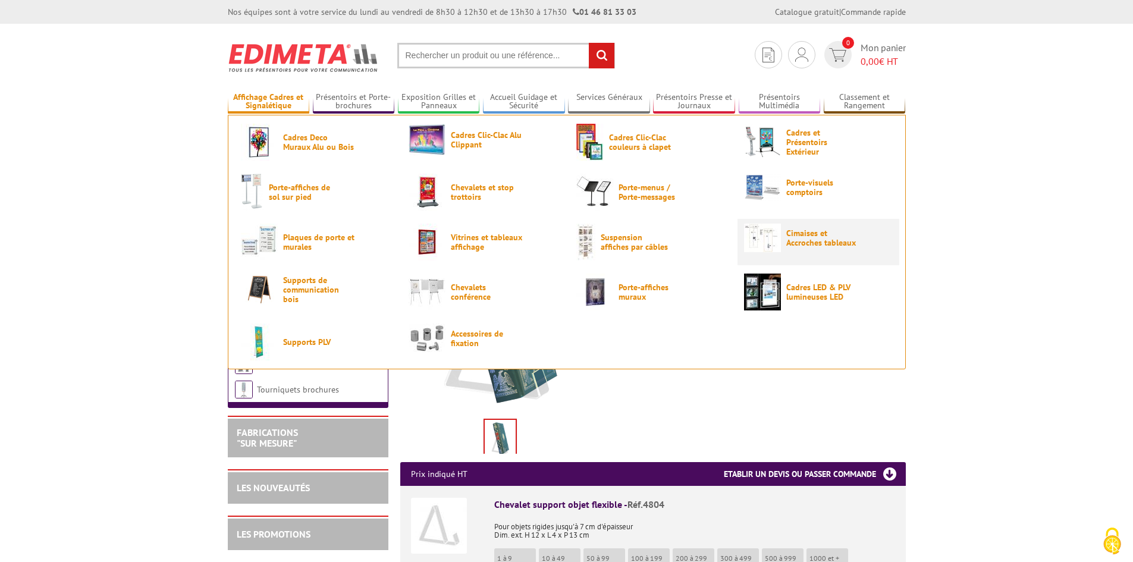
click at [829, 249] on link "Cimaises et Accroches tableaux" at bounding box center [818, 238] width 149 height 29
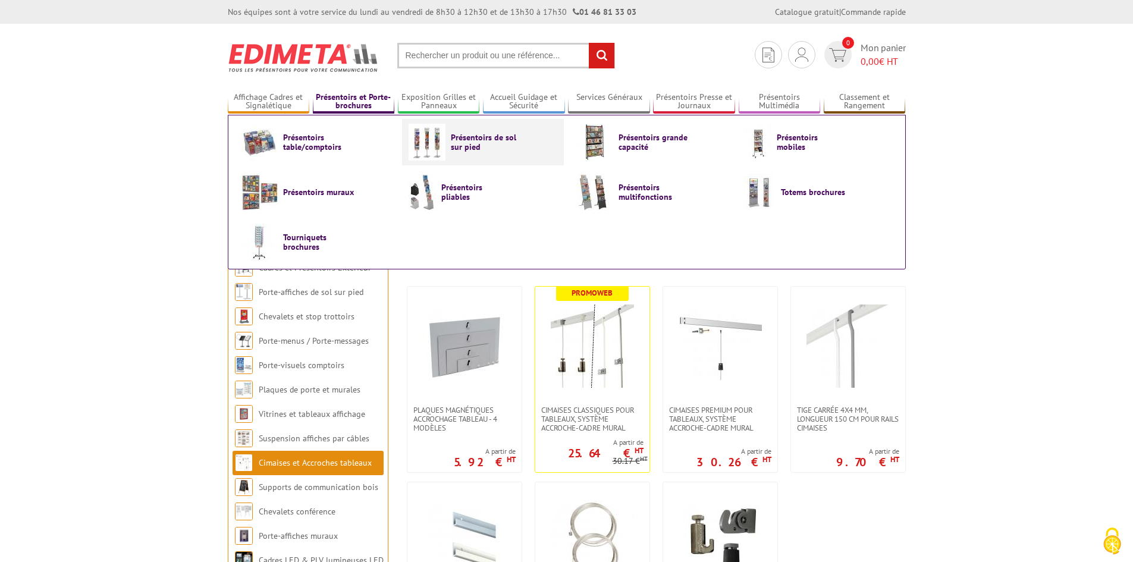
click at [483, 143] on span "Présentoirs de sol sur pied" at bounding box center [486, 142] width 71 height 19
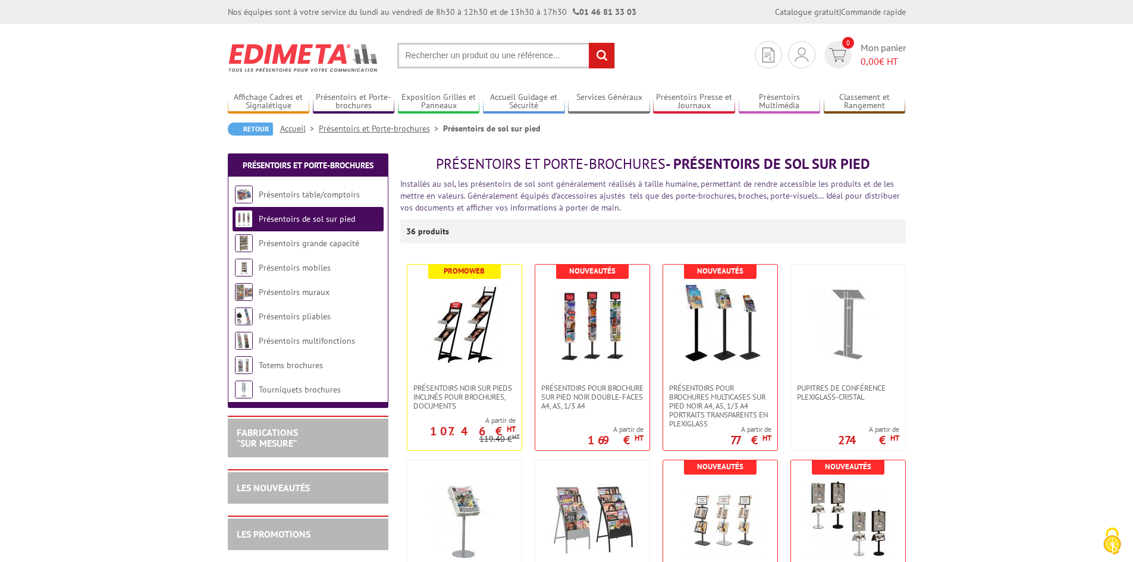
click at [487, 57] on input "text" at bounding box center [506, 56] width 218 height 26
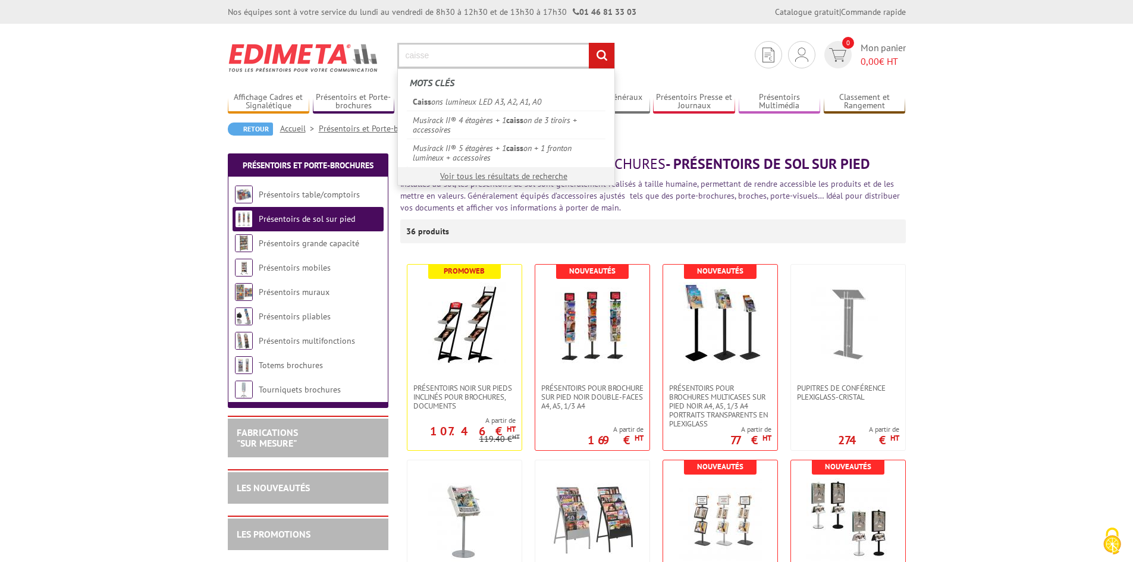
type input "caisse"
click at [589, 43] on input "rechercher" at bounding box center [602, 56] width 26 height 26
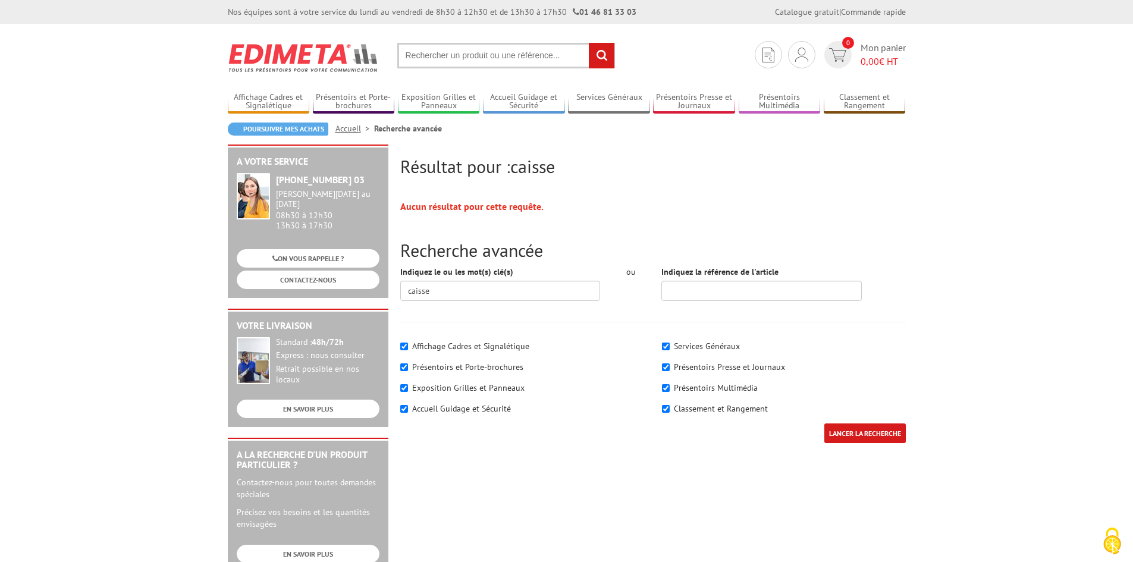
click at [510, 57] on input "text" at bounding box center [506, 56] width 218 height 26
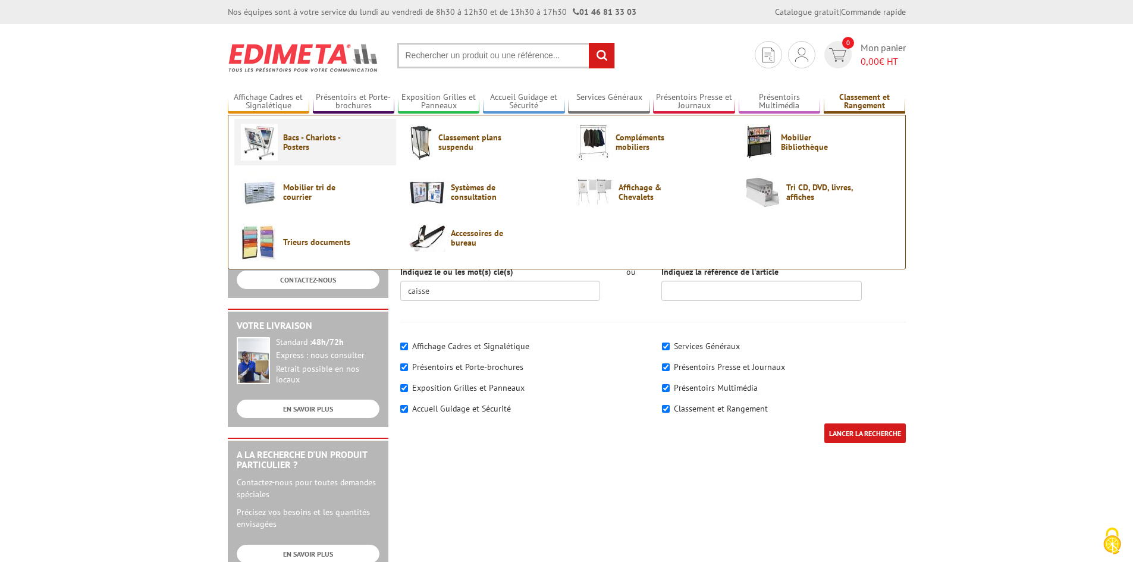
click at [316, 148] on span "Bacs - Chariots - Posters" at bounding box center [318, 142] width 71 height 19
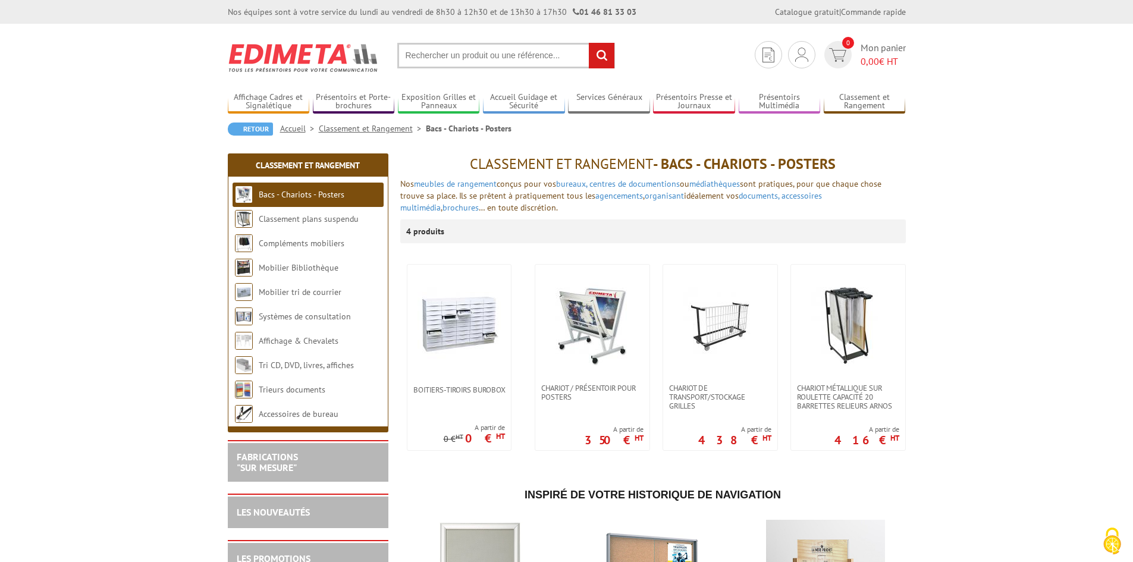
click at [470, 57] on input "text" at bounding box center [506, 56] width 218 height 26
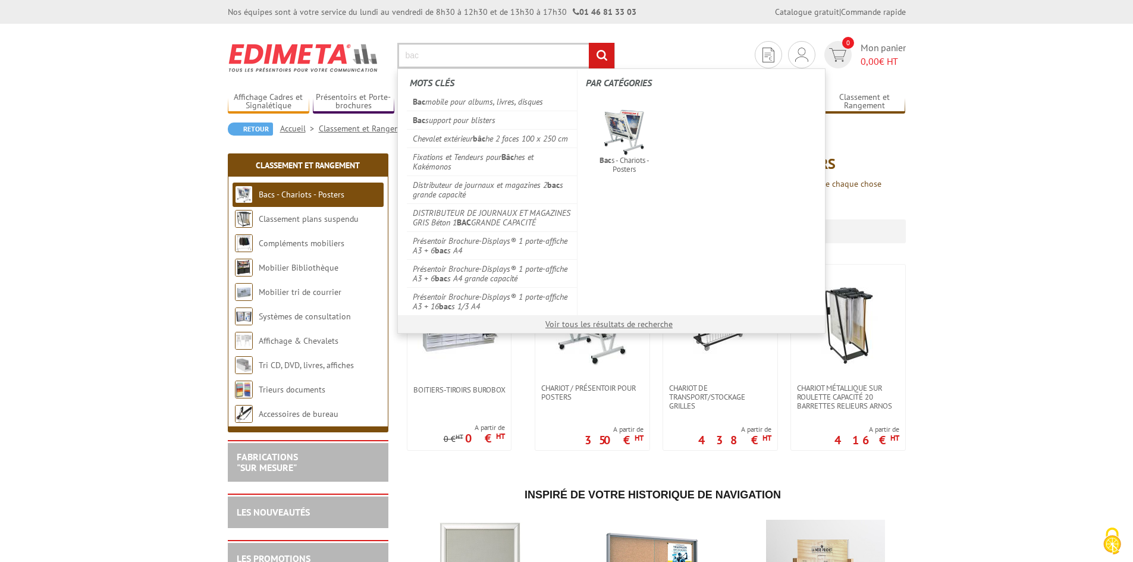
type input "bac"
click at [589, 43] on input "rechercher" at bounding box center [602, 56] width 26 height 26
